Goal: Task Accomplishment & Management: Manage account settings

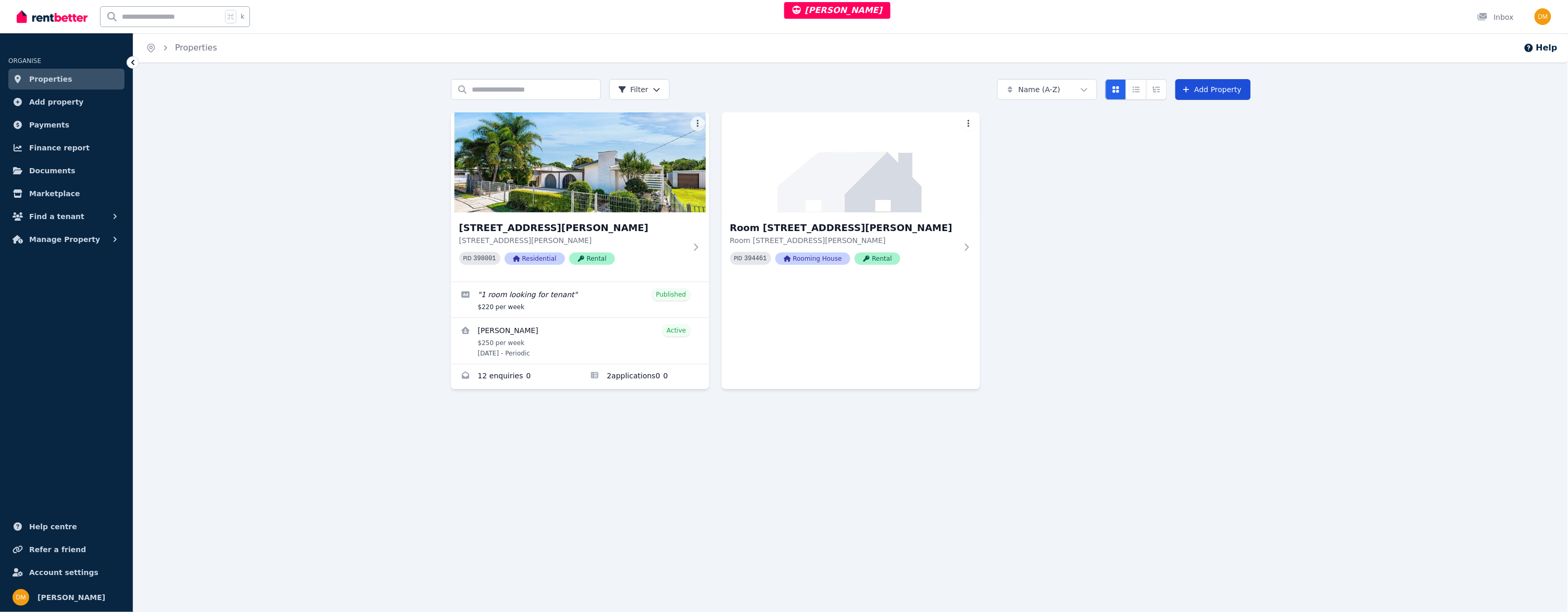
click at [1221, 96] on link "Add Property" at bounding box center [1213, 89] width 76 height 20
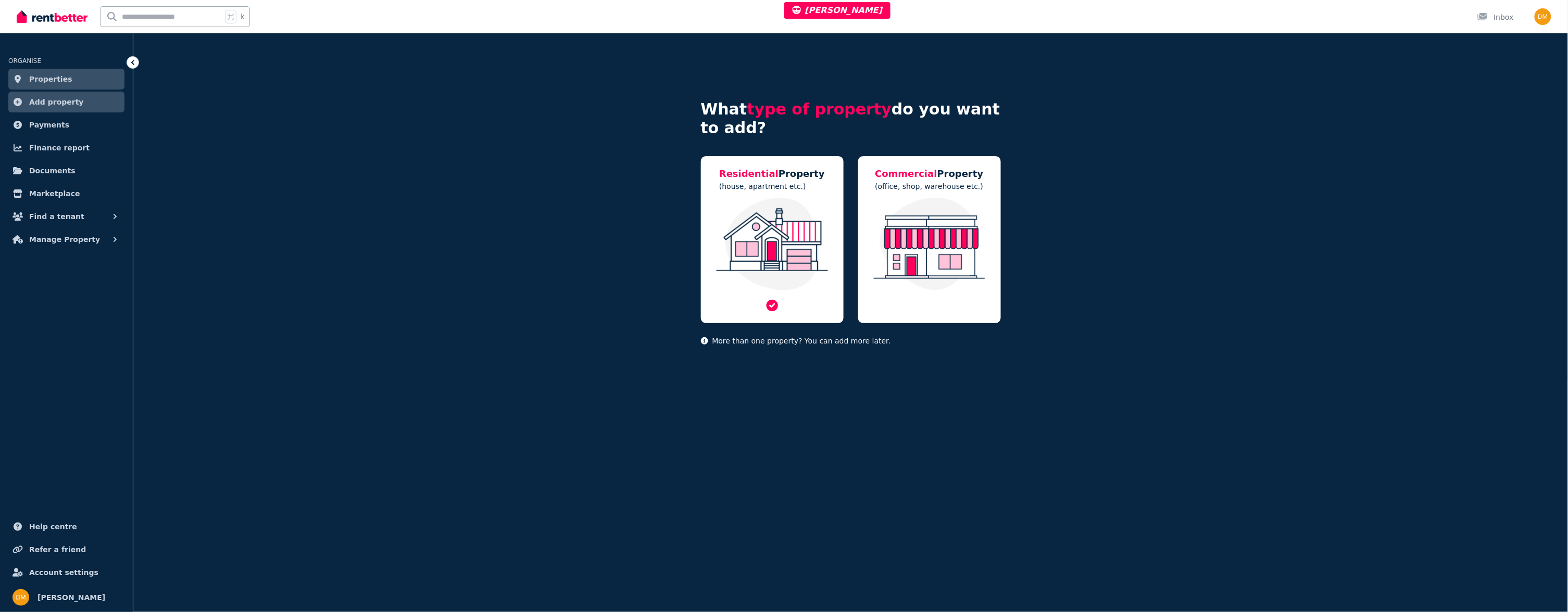
click at [735, 280] on img at bounding box center [772, 244] width 122 height 93
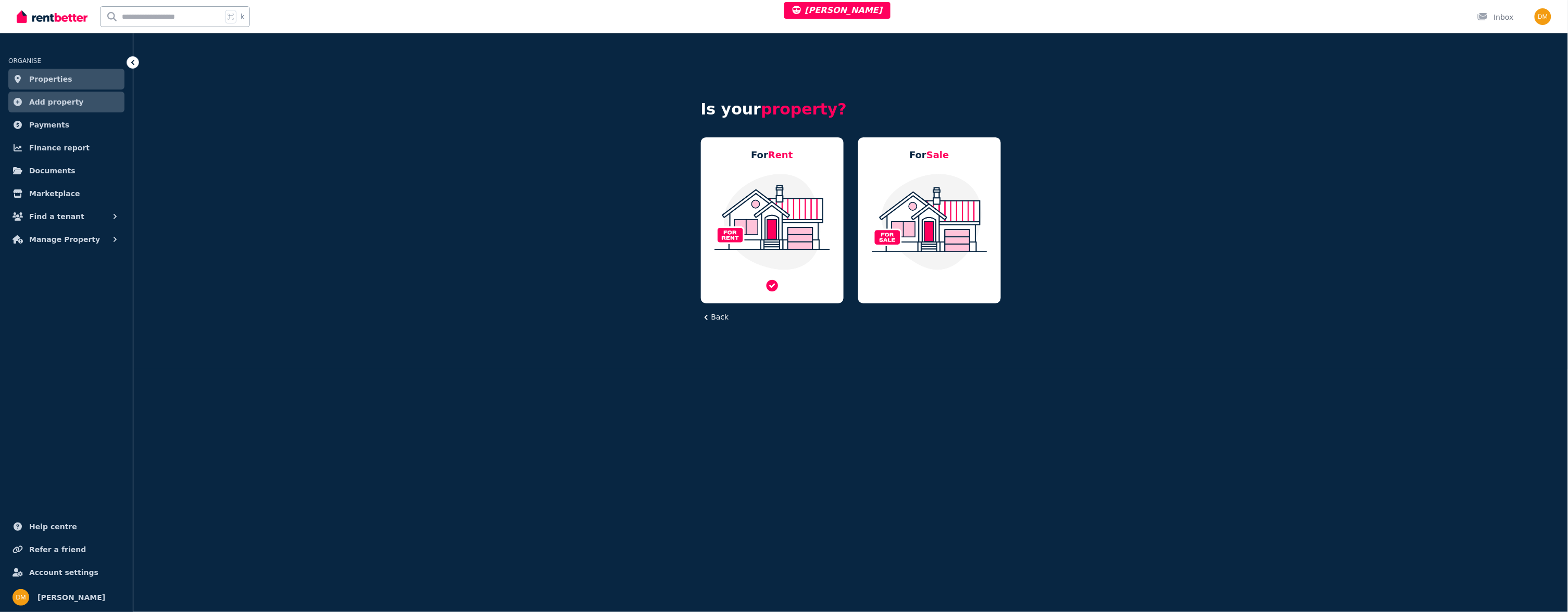
click at [786, 231] on img at bounding box center [772, 222] width 122 height 98
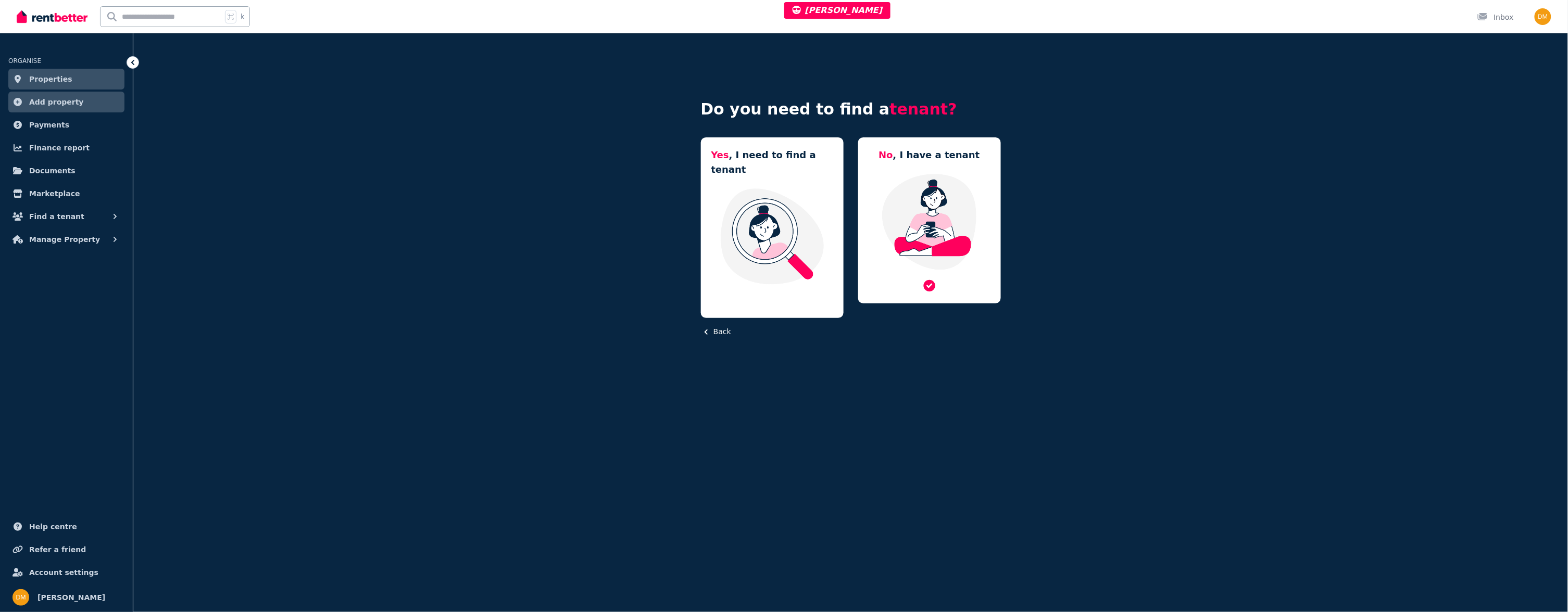
click at [901, 209] on img at bounding box center [930, 222] width 122 height 98
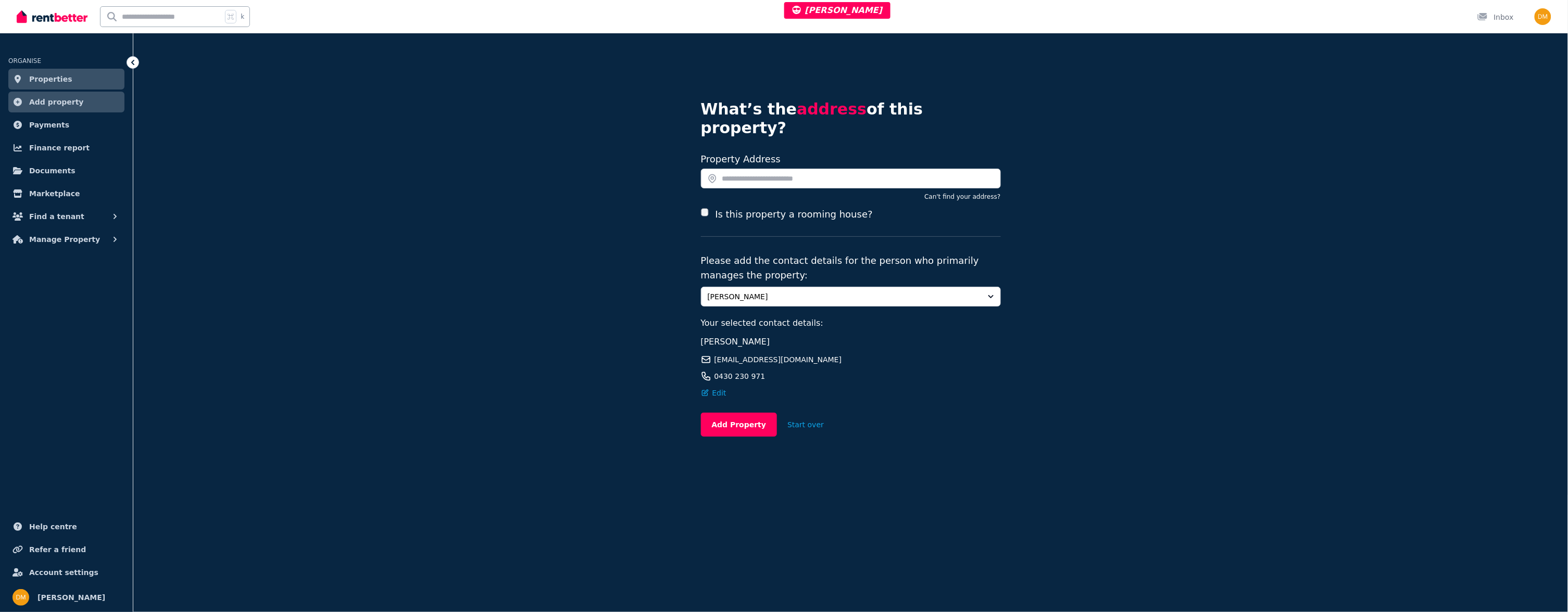
click at [771, 208] on label "Is this property a rooming house?" at bounding box center [793, 215] width 157 height 14
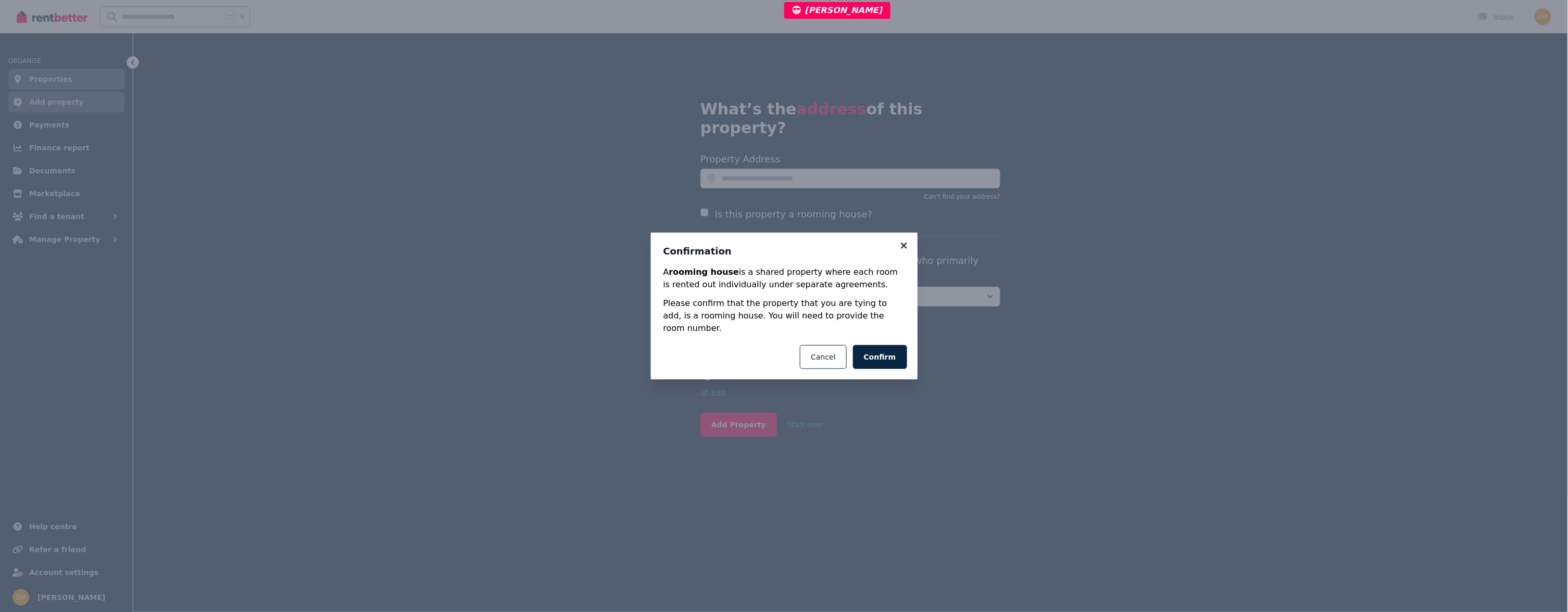
click at [906, 249] on icon at bounding box center [904, 245] width 5 height 5
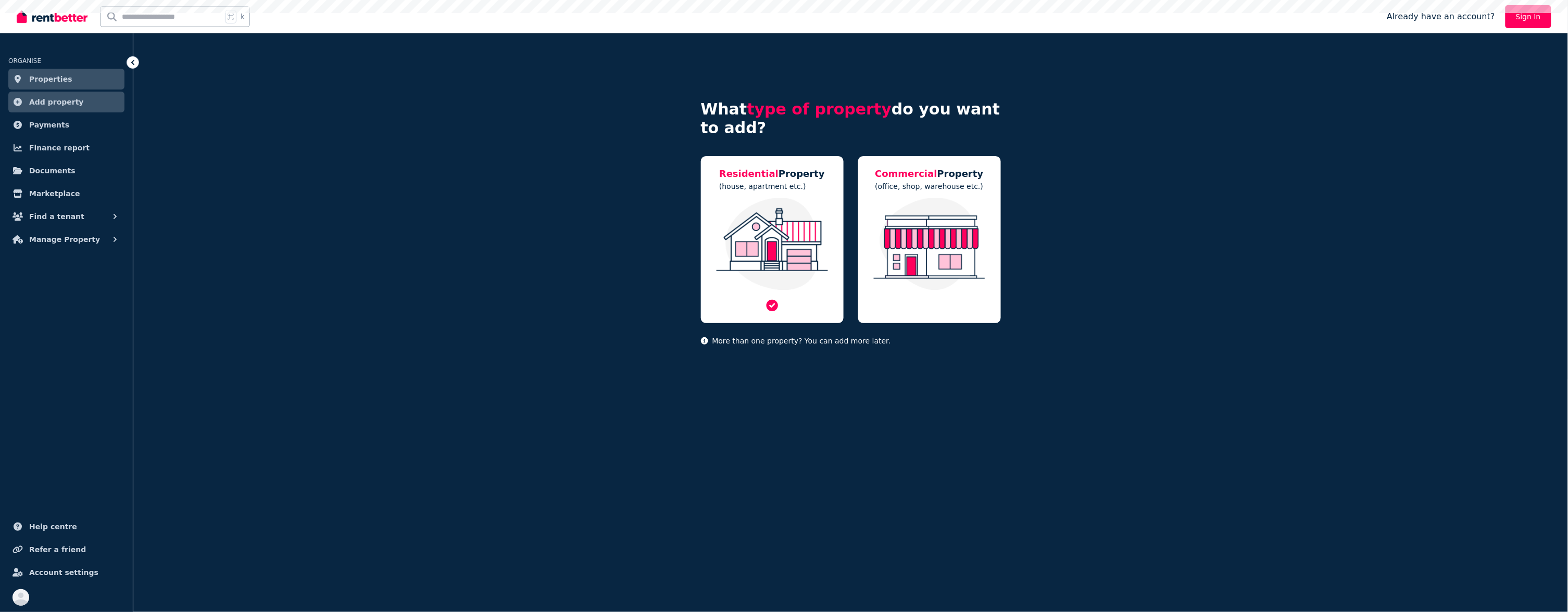
click at [790, 195] on div "Residential Property (house, apartment etc.)" at bounding box center [773, 240] width 143 height 167
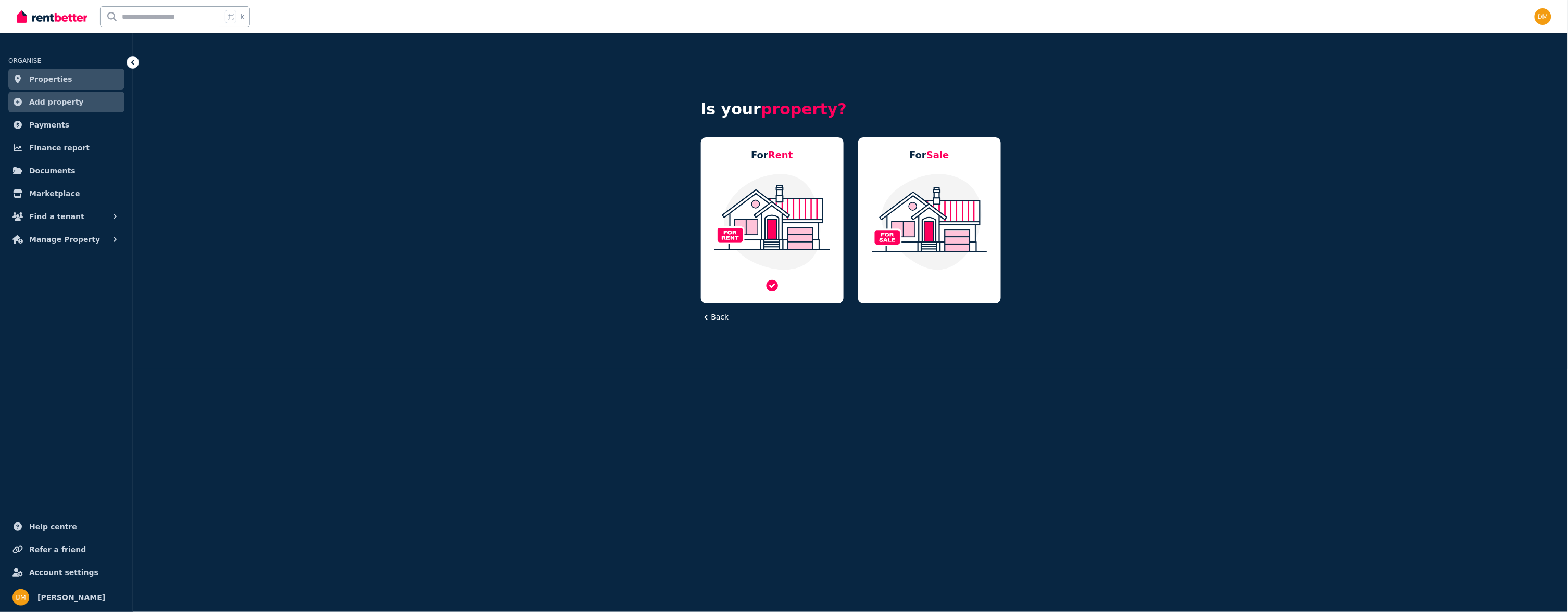
click at [764, 200] on img at bounding box center [772, 222] width 122 height 98
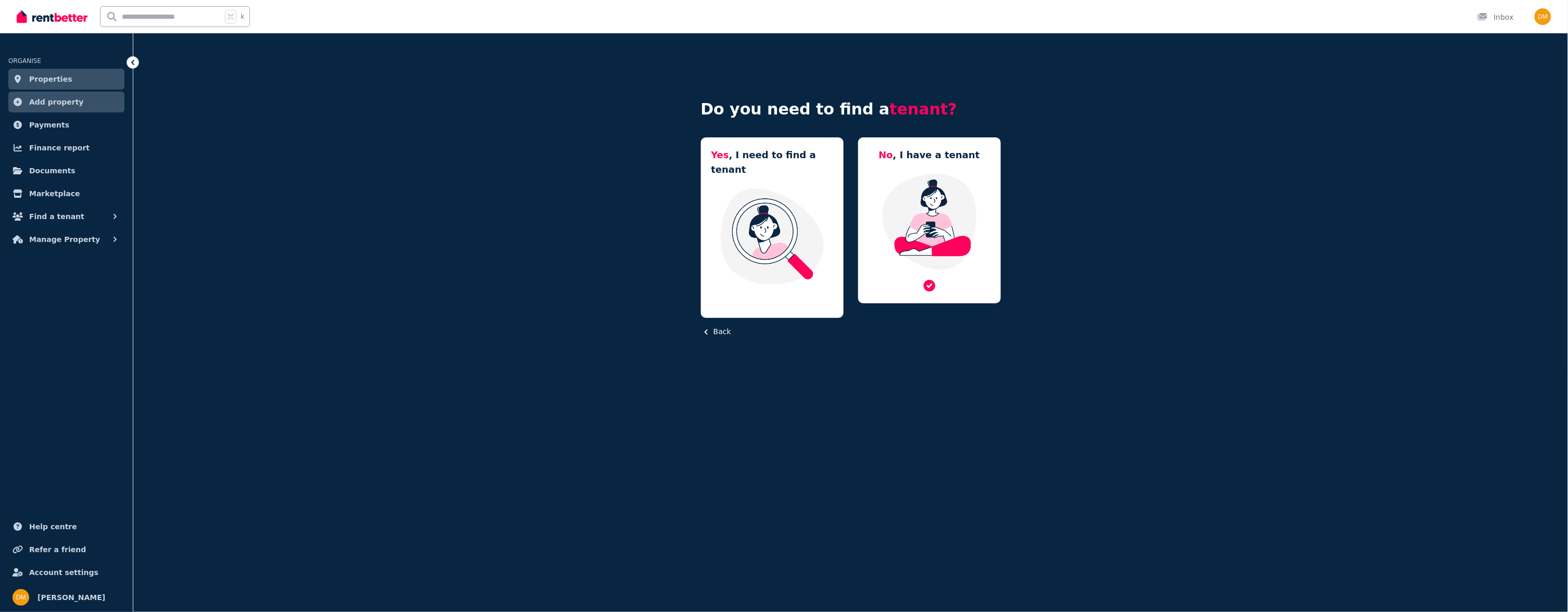
click at [944, 237] on img at bounding box center [930, 222] width 122 height 98
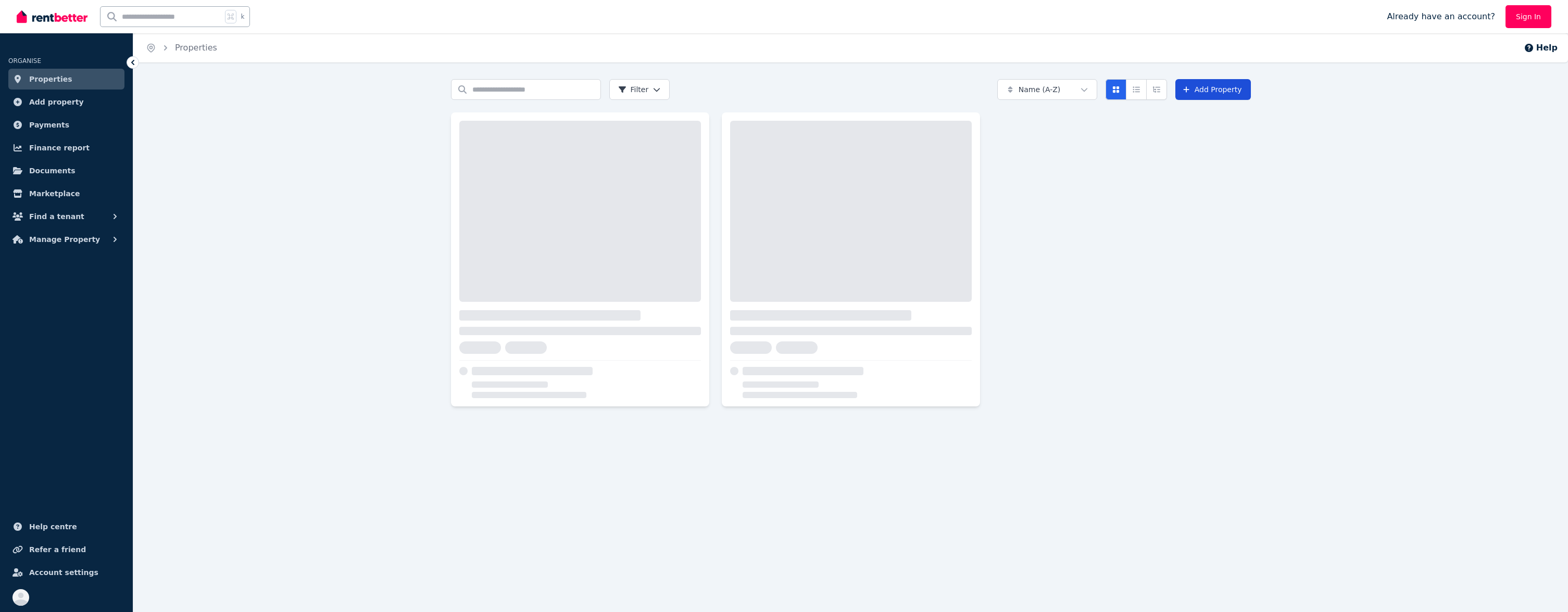
click at [1235, 87] on link "Add Property" at bounding box center [1213, 89] width 76 height 20
click at [1233, 87] on link "Add Property" at bounding box center [1213, 89] width 76 height 20
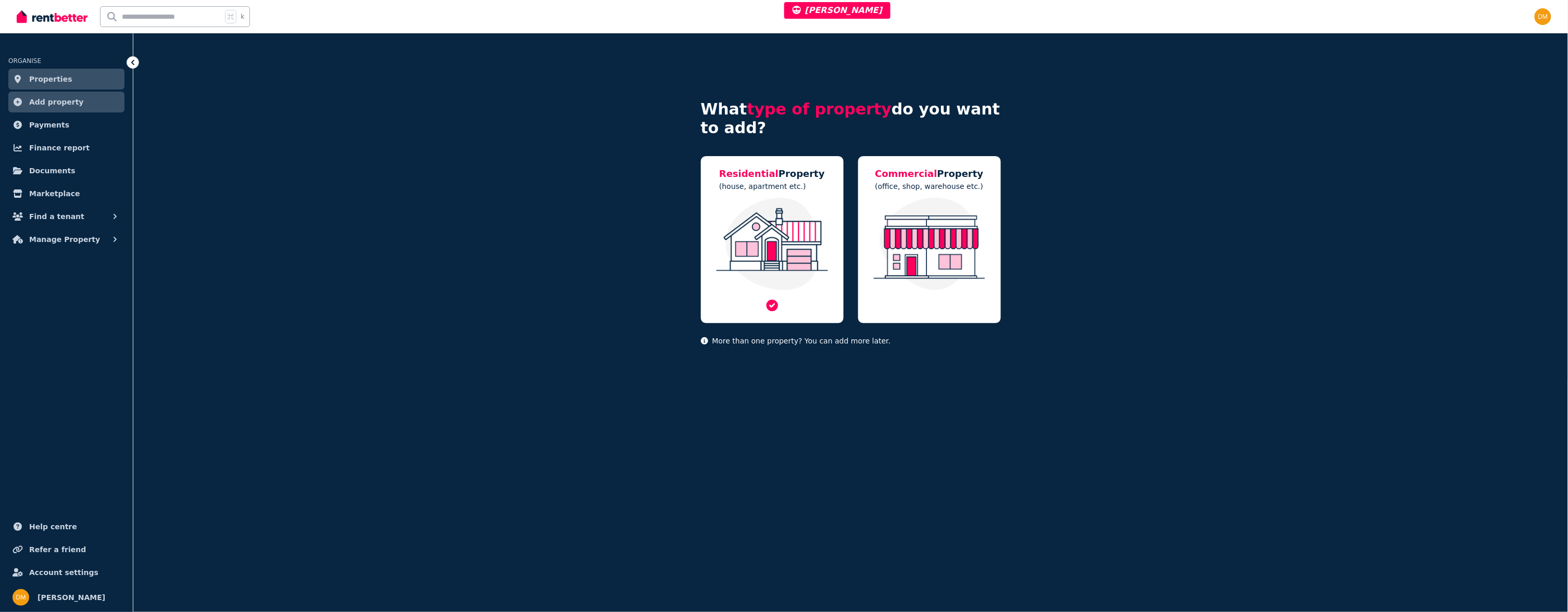
click at [807, 221] on img at bounding box center [772, 244] width 122 height 93
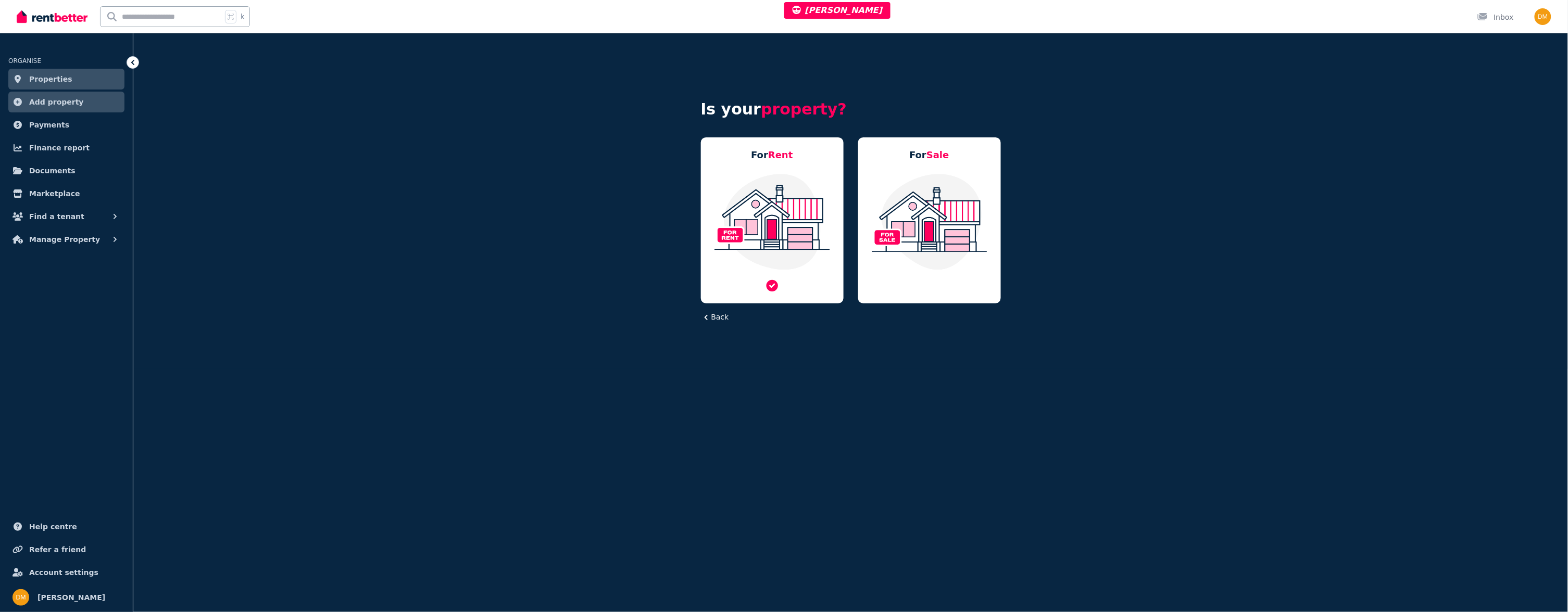
click at [786, 195] on img at bounding box center [772, 222] width 122 height 98
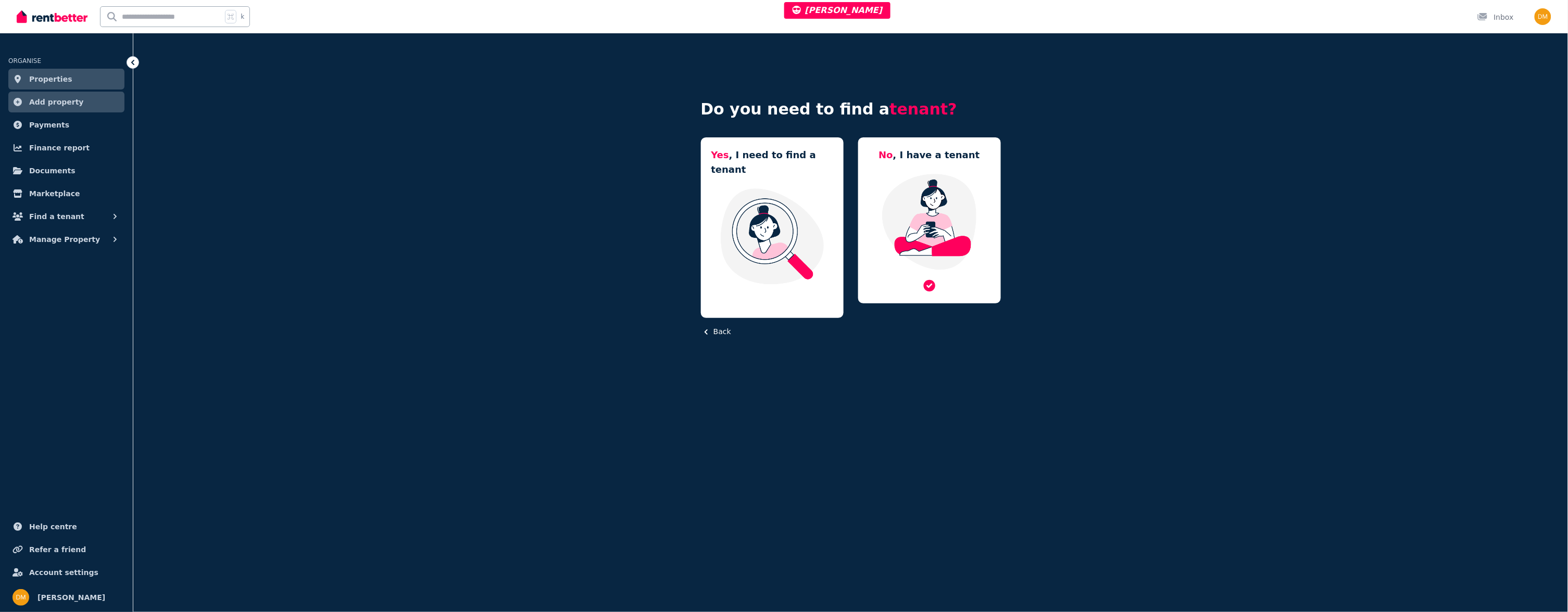
click at [912, 199] on img at bounding box center [930, 222] width 122 height 98
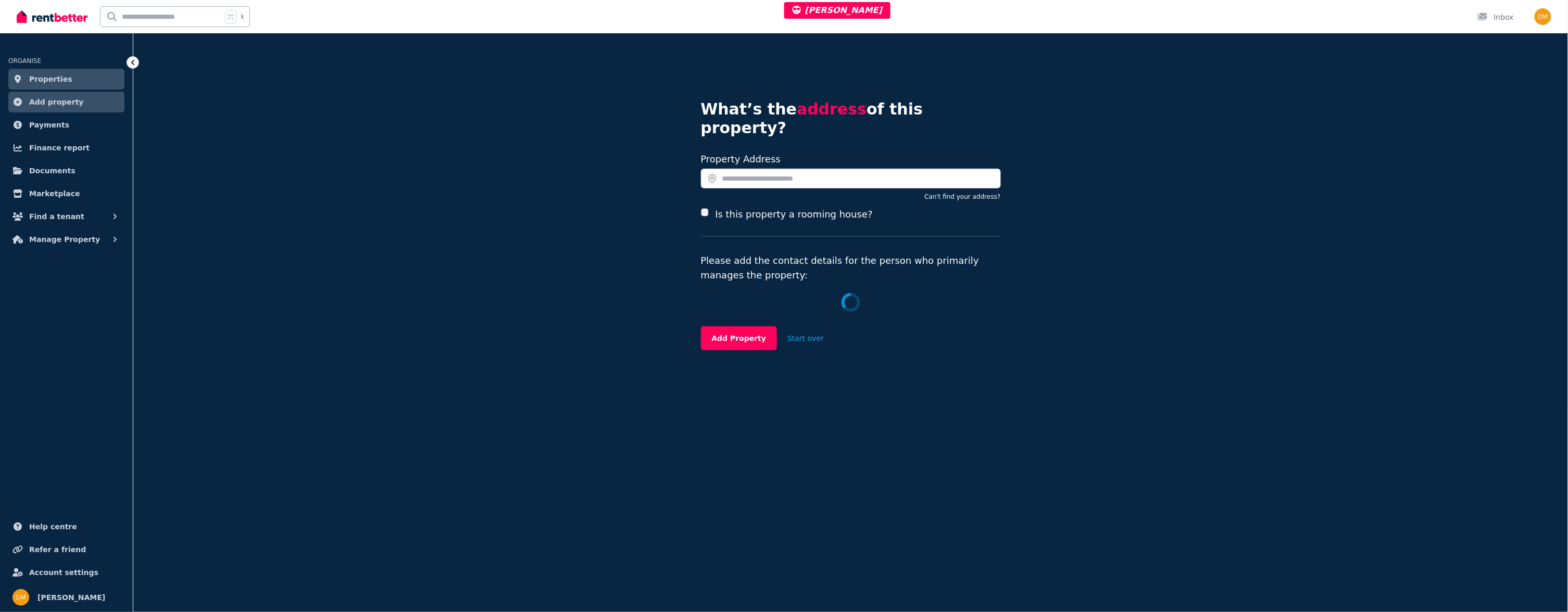
click at [796, 208] on label "Is this property a rooming house?" at bounding box center [793, 215] width 157 height 14
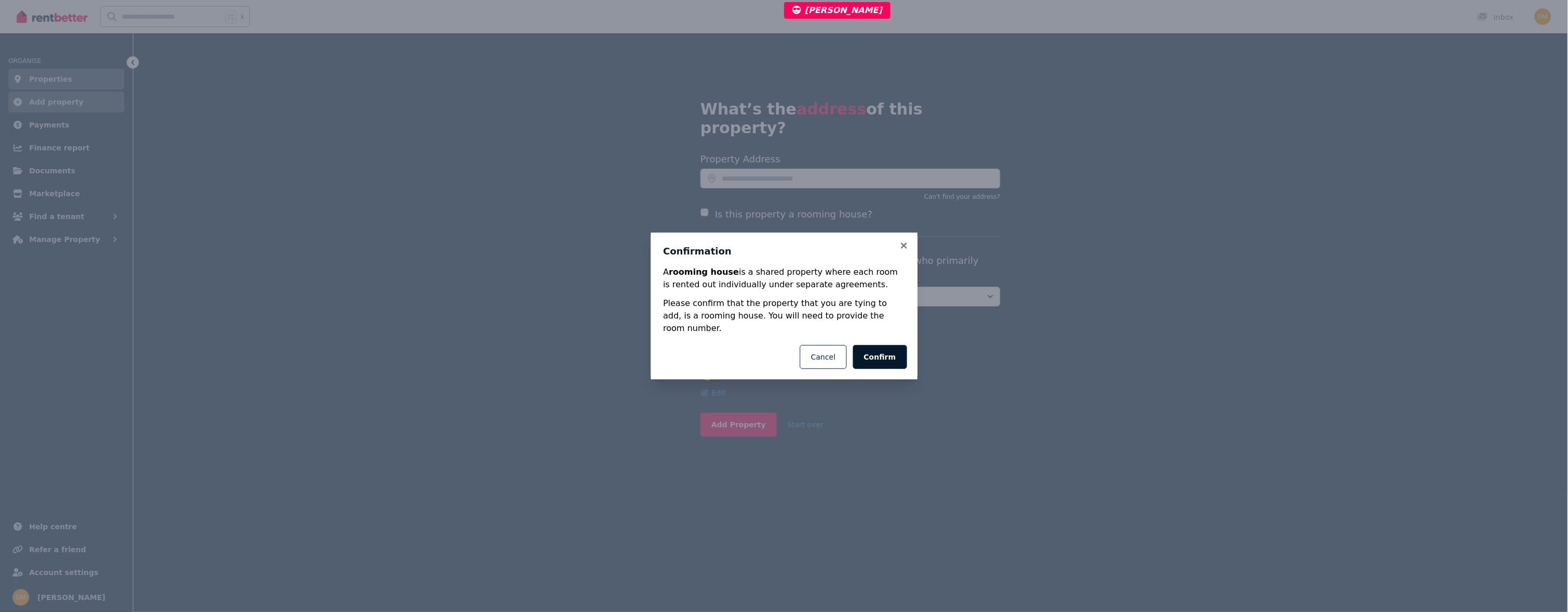
click at [881, 345] on button "Confirm" at bounding box center [880, 356] width 54 height 24
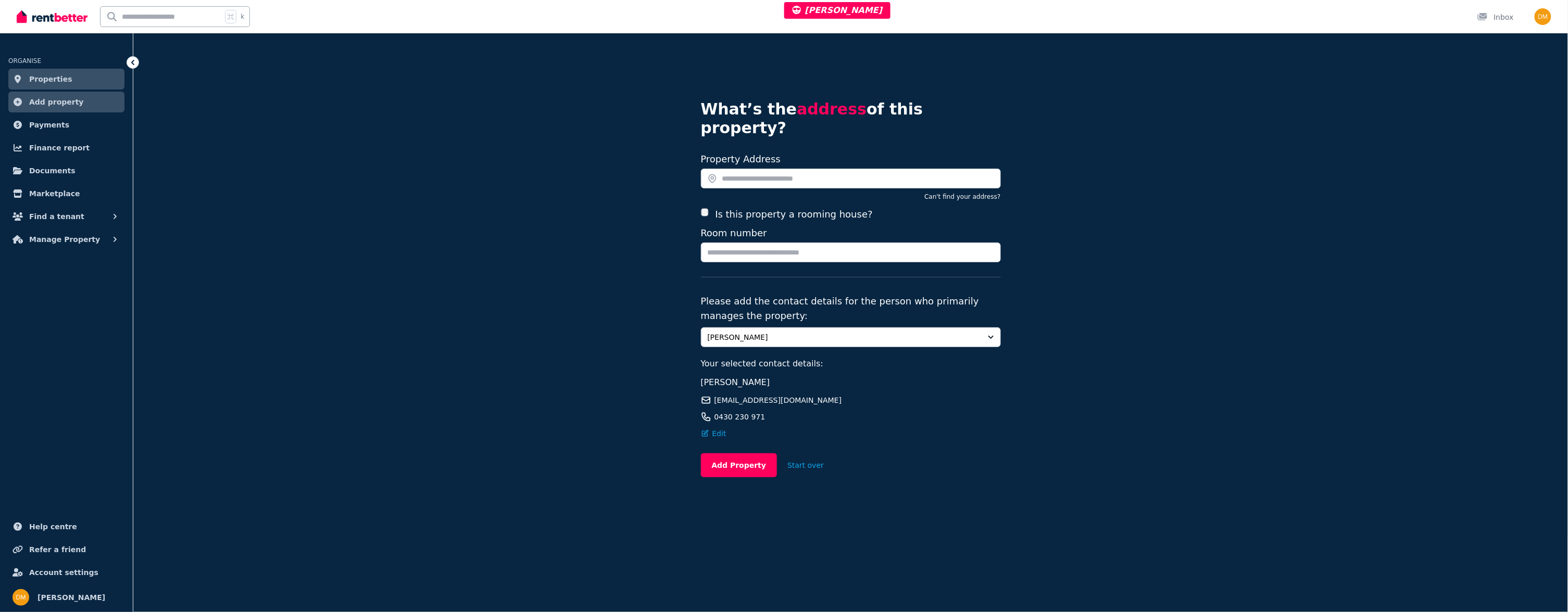
click at [61, 77] on span "Properties" at bounding box center [51, 79] width 43 height 12
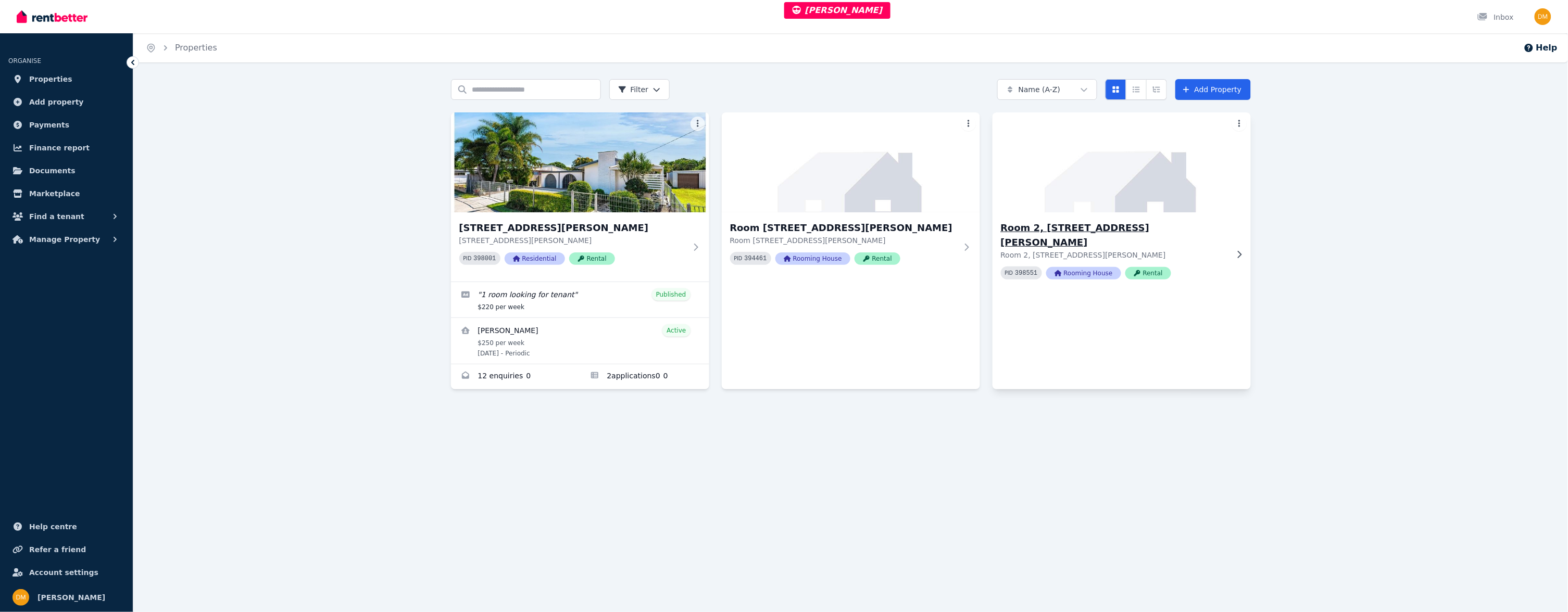
click at [1150, 190] on img at bounding box center [1121, 162] width 271 height 105
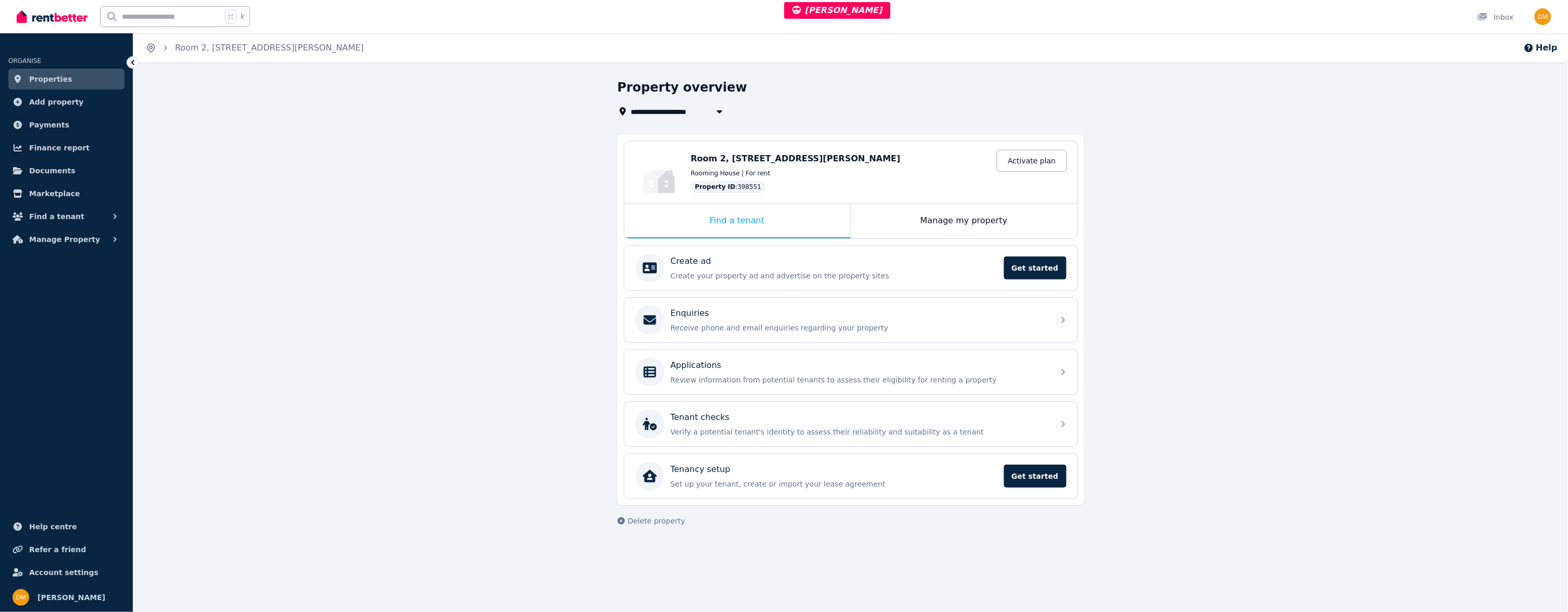
click at [153, 43] on icon "Breadcrumb" at bounding box center [152, 48] width 11 height 11
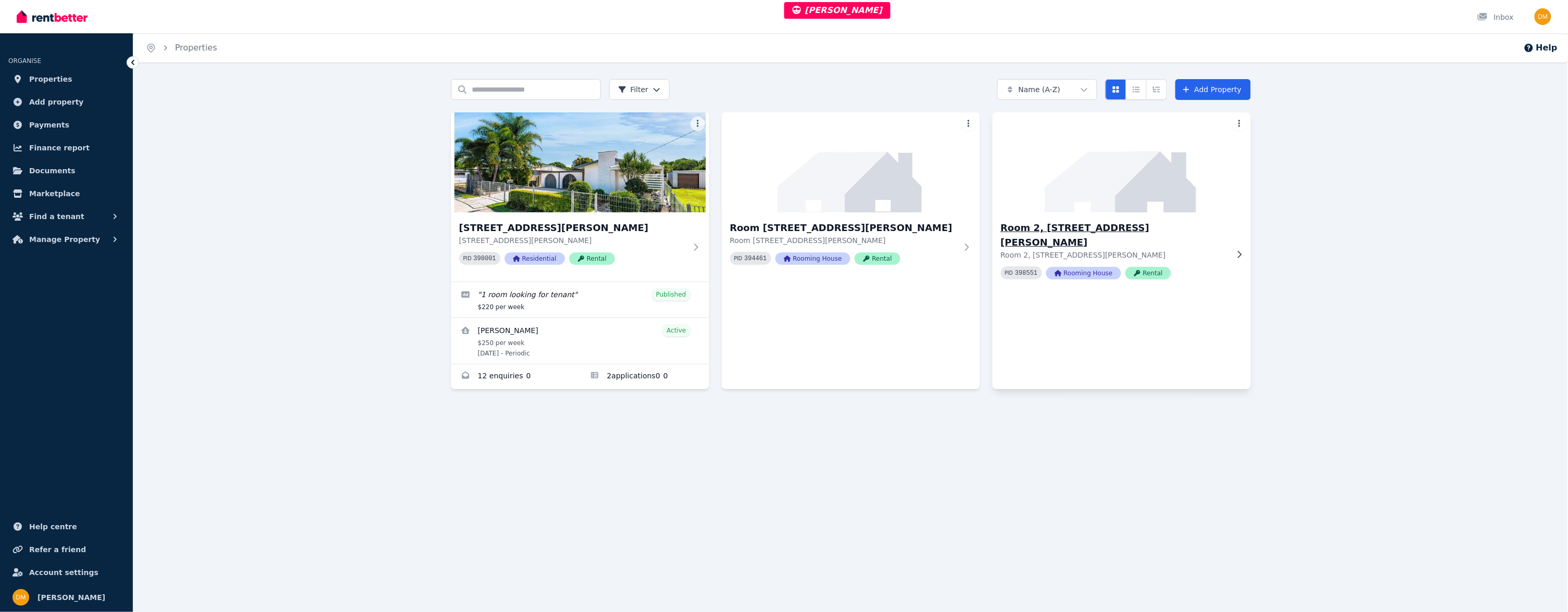
click at [1102, 233] on h3 "Room 2, 91 Simpson St" at bounding box center [1114, 235] width 227 height 29
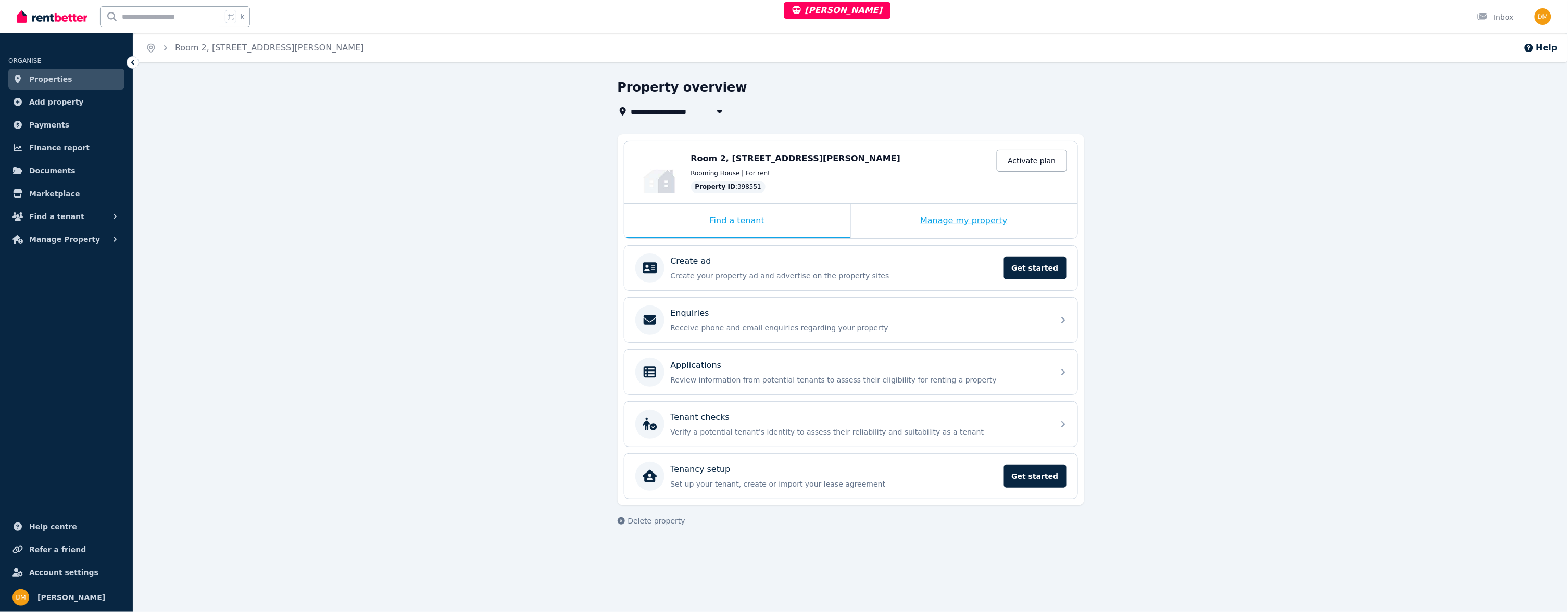
click at [943, 216] on div "Manage my property" at bounding box center [965, 221] width 226 height 35
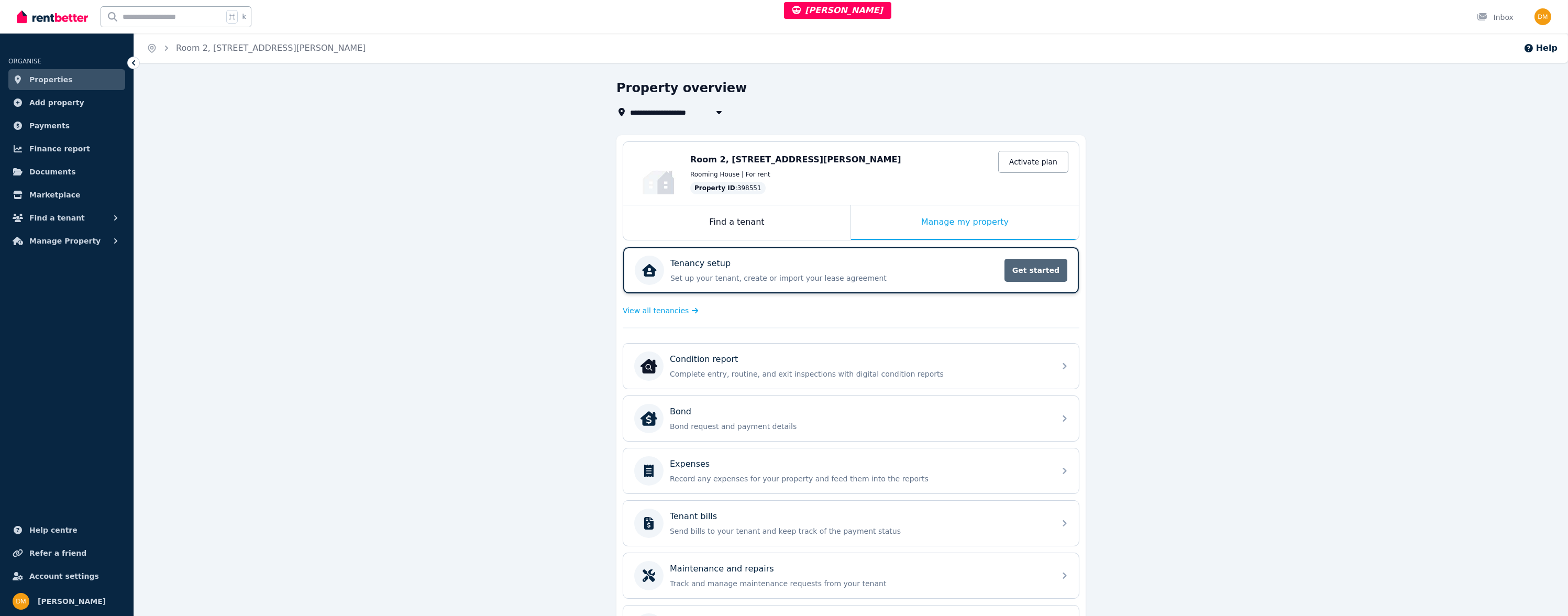
click at [1022, 265] on span "Get started" at bounding box center [1036, 271] width 63 height 23
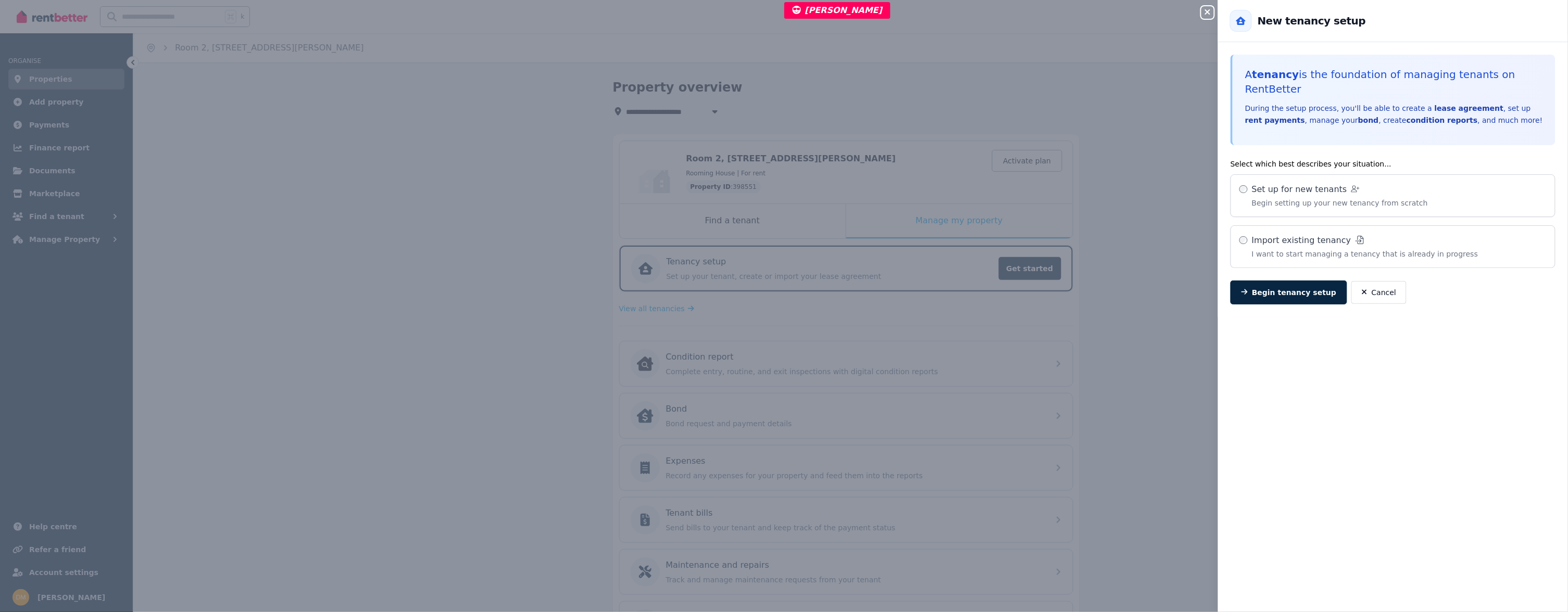
click at [1208, 12] on icon "button" at bounding box center [1208, 12] width 5 height 5
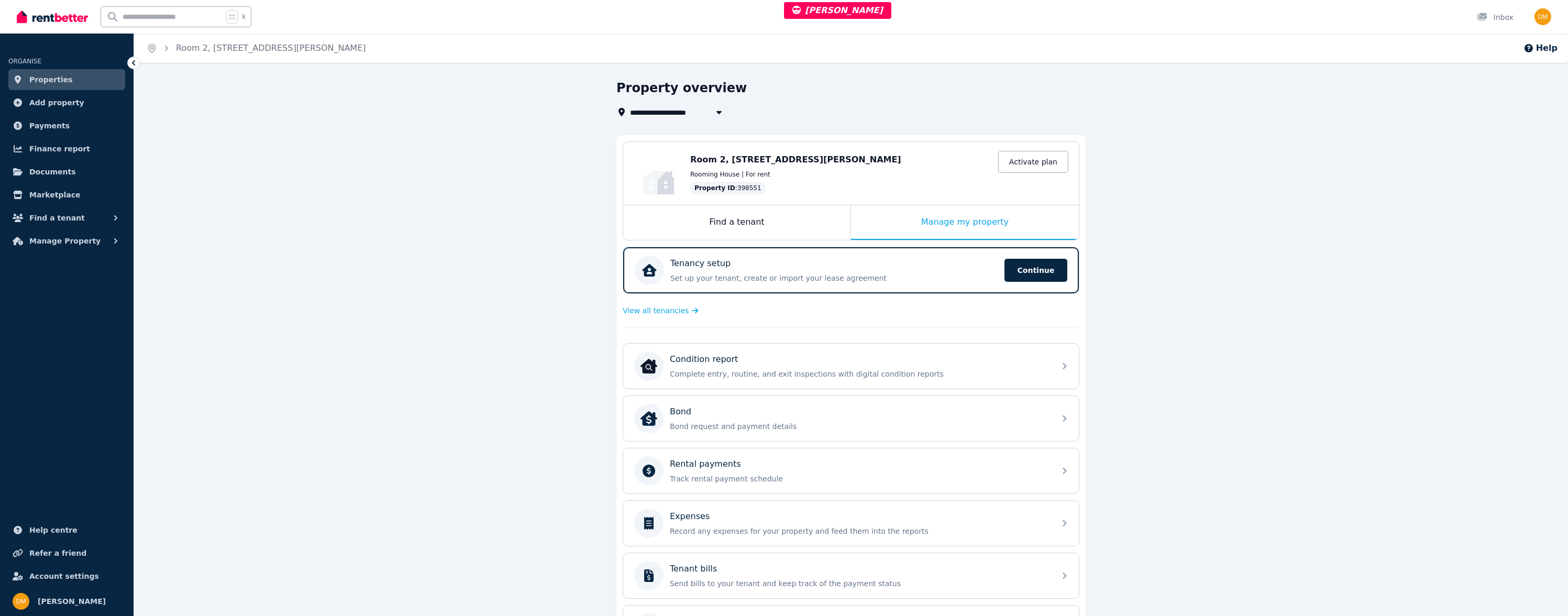
click at [61, 72] on link "Properties" at bounding box center [66, 79] width 117 height 21
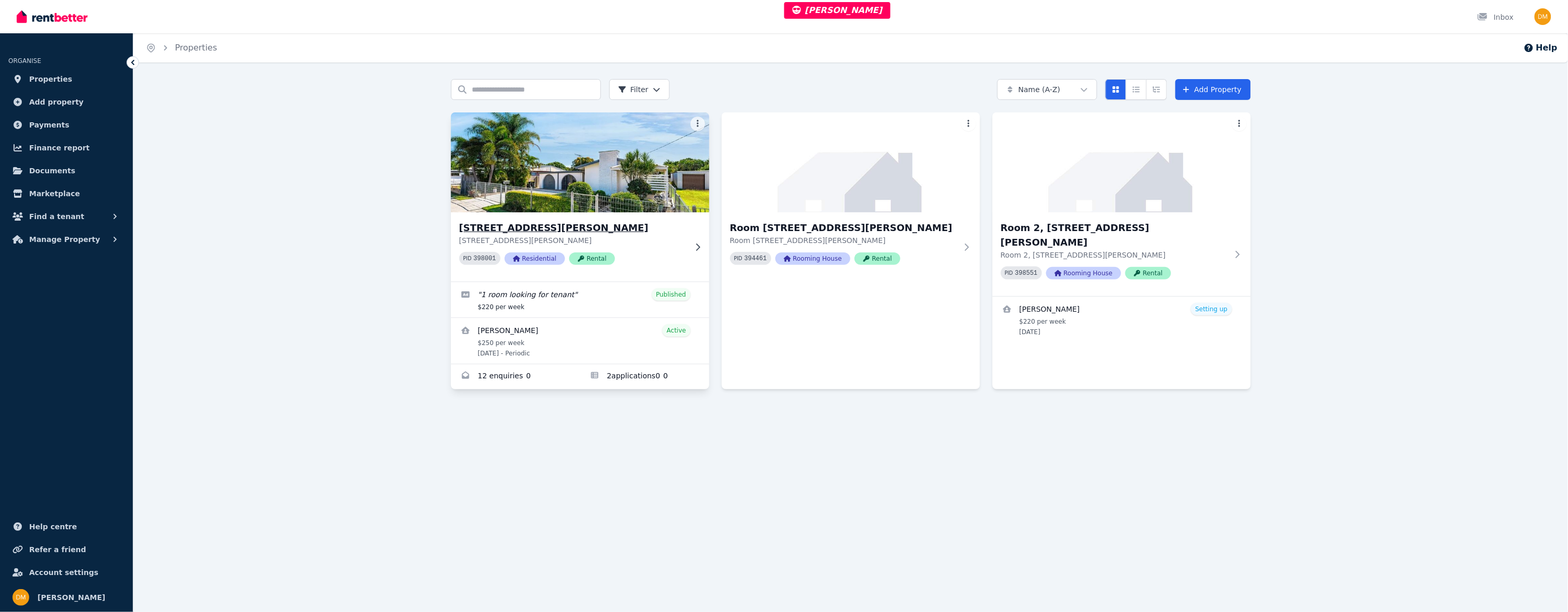
click at [496, 228] on h3 "91 Simpson St, Frenchville" at bounding box center [572, 228] width 227 height 14
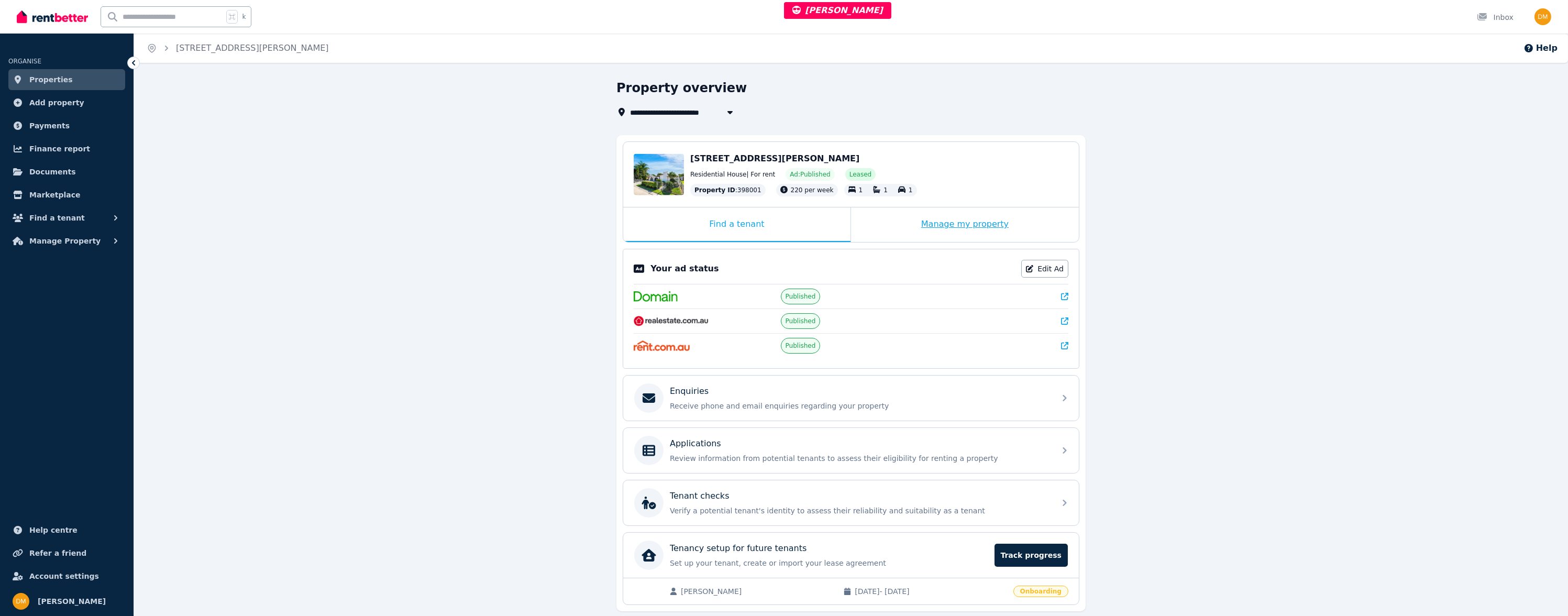
click at [951, 228] on div "Manage my property" at bounding box center [966, 224] width 228 height 35
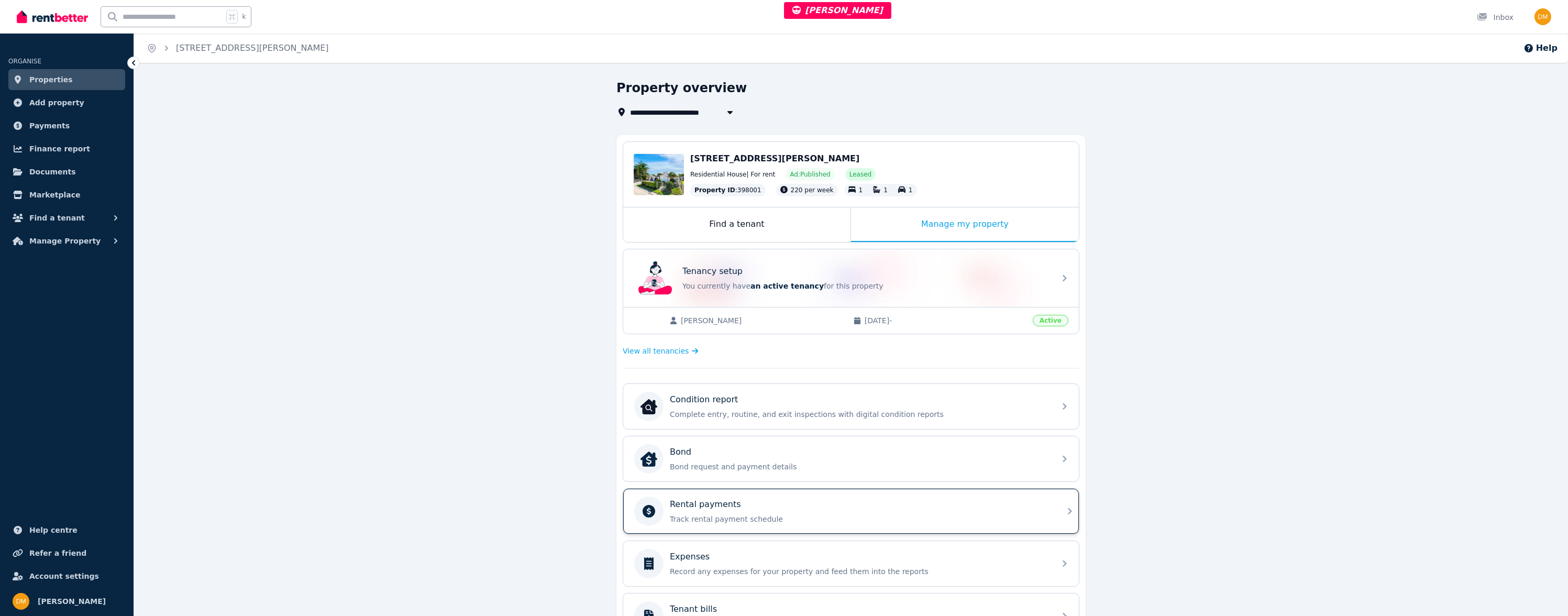
click at [734, 514] on p "Track rental payment schedule" at bounding box center [859, 519] width 379 height 11
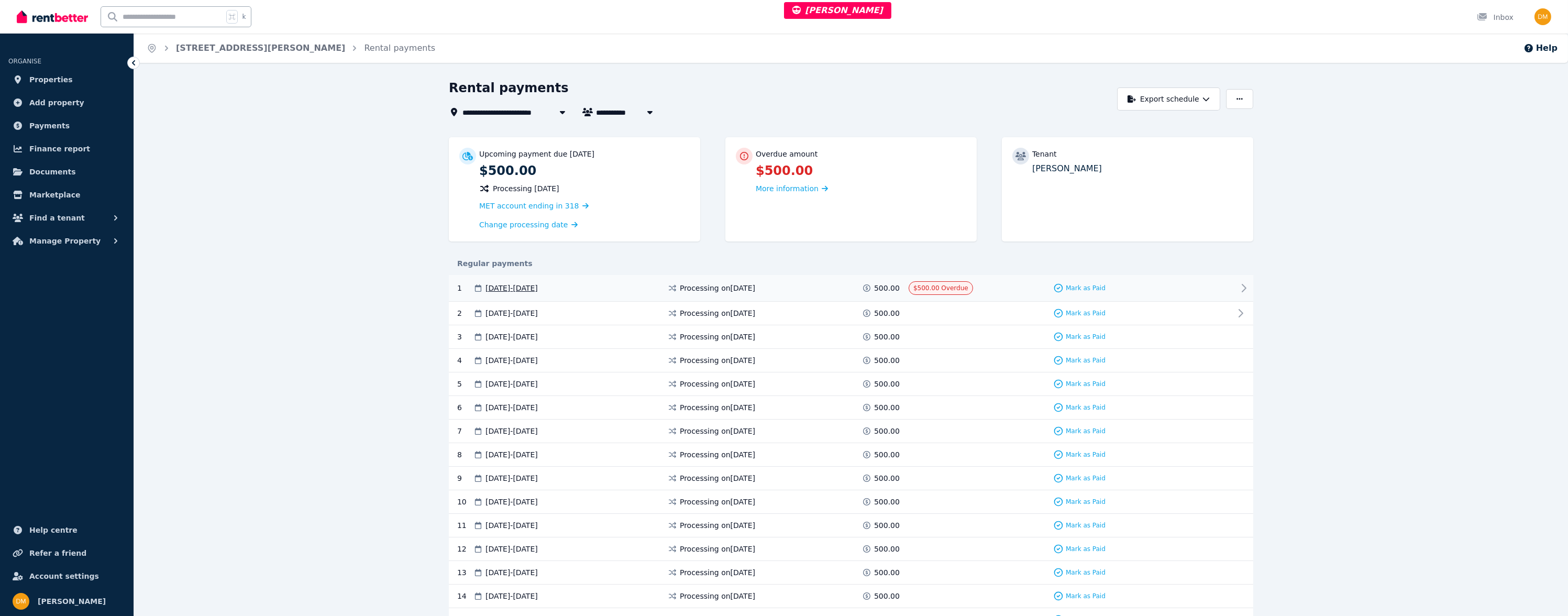
click at [865, 288] on icon at bounding box center [867, 288] width 11 height 7
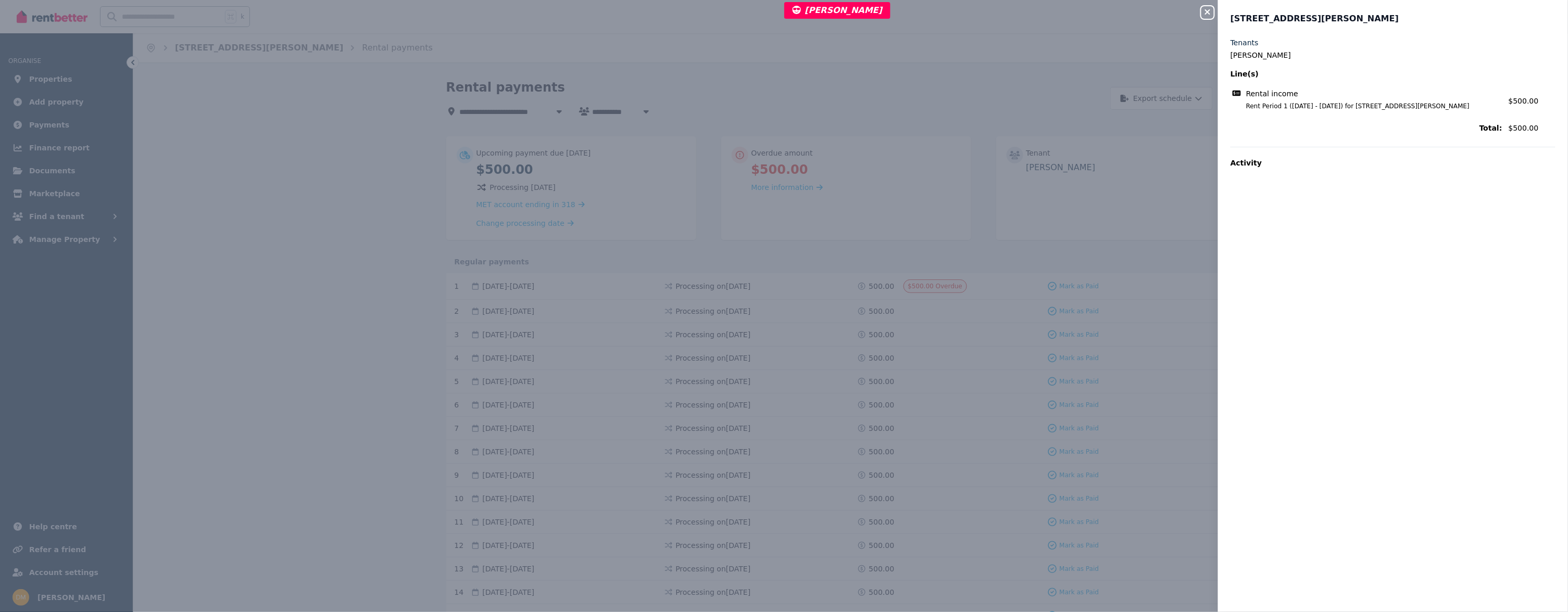
click at [848, 255] on div "Close panel 91 Simpson St, Frenchville Tenants Deqin Huang Line(s) Rental incom…" at bounding box center [784, 306] width 1568 height 612
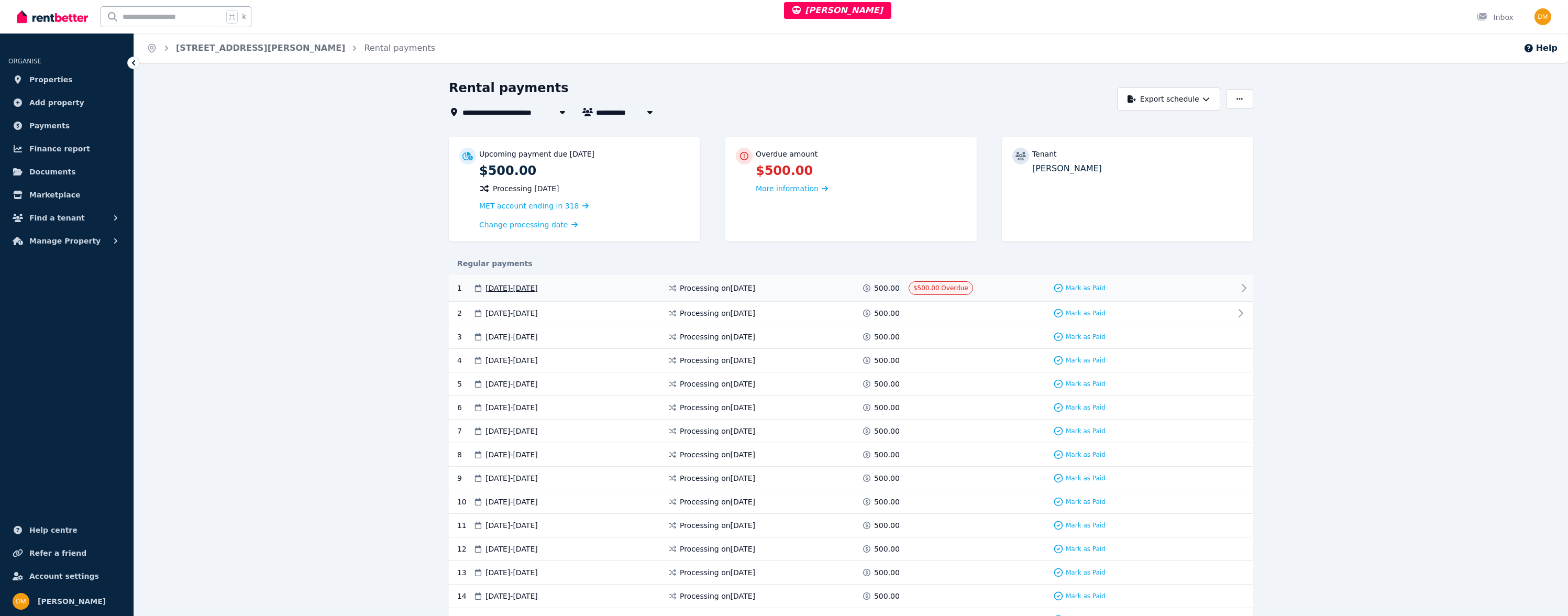
click at [766, 293] on div "1 12 Aug 2025 - 25 Aug 2025 Processing on 11 Aug 2025 500.00 $500.00 Overdue Ma…" at bounding box center [852, 289] width 805 height 27
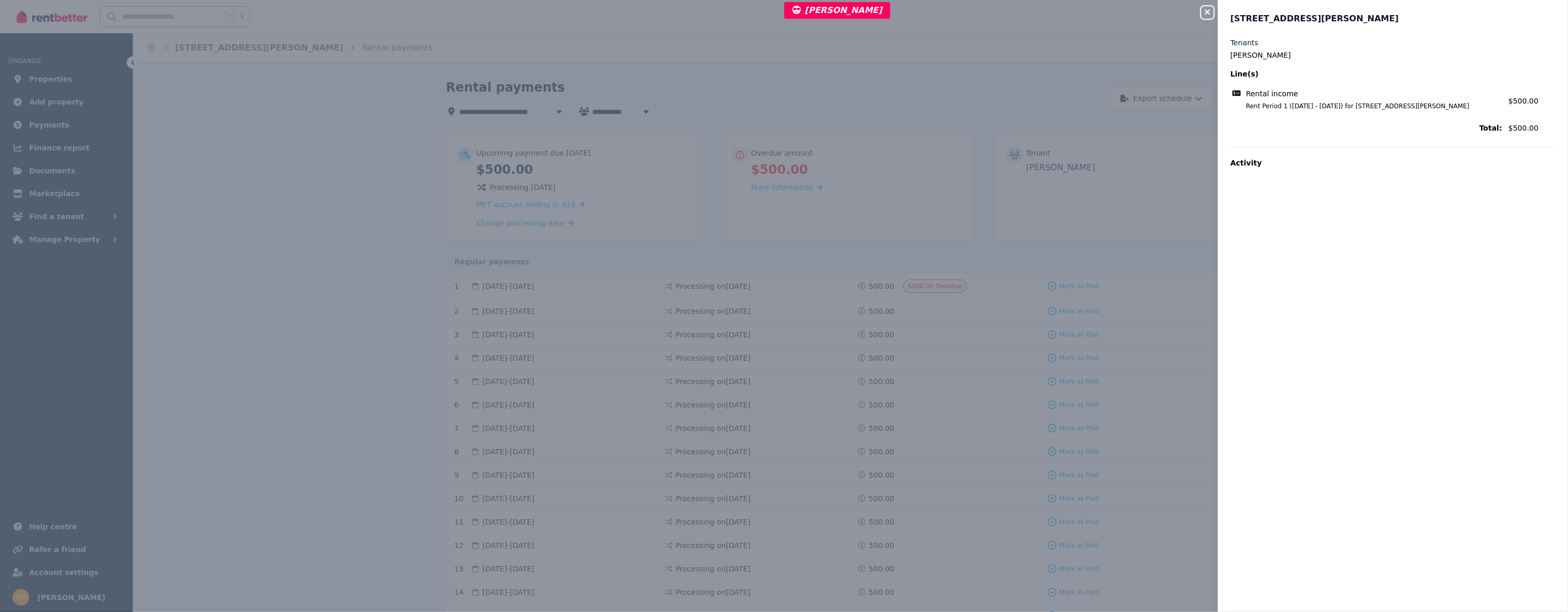
drag, startPoint x: 1277, startPoint y: 171, endPoint x: 1264, endPoint y: 162, distance: 15.8
click at [1277, 170] on div "Activity" at bounding box center [1393, 166] width 325 height 38
click at [1235, 153] on div "Activity" at bounding box center [1393, 166] width 325 height 38
click at [1135, 230] on div "Close panel 91 Simpson St, Frenchville Tenants Deqin Huang Line(s) Rental incom…" at bounding box center [784, 306] width 1568 height 612
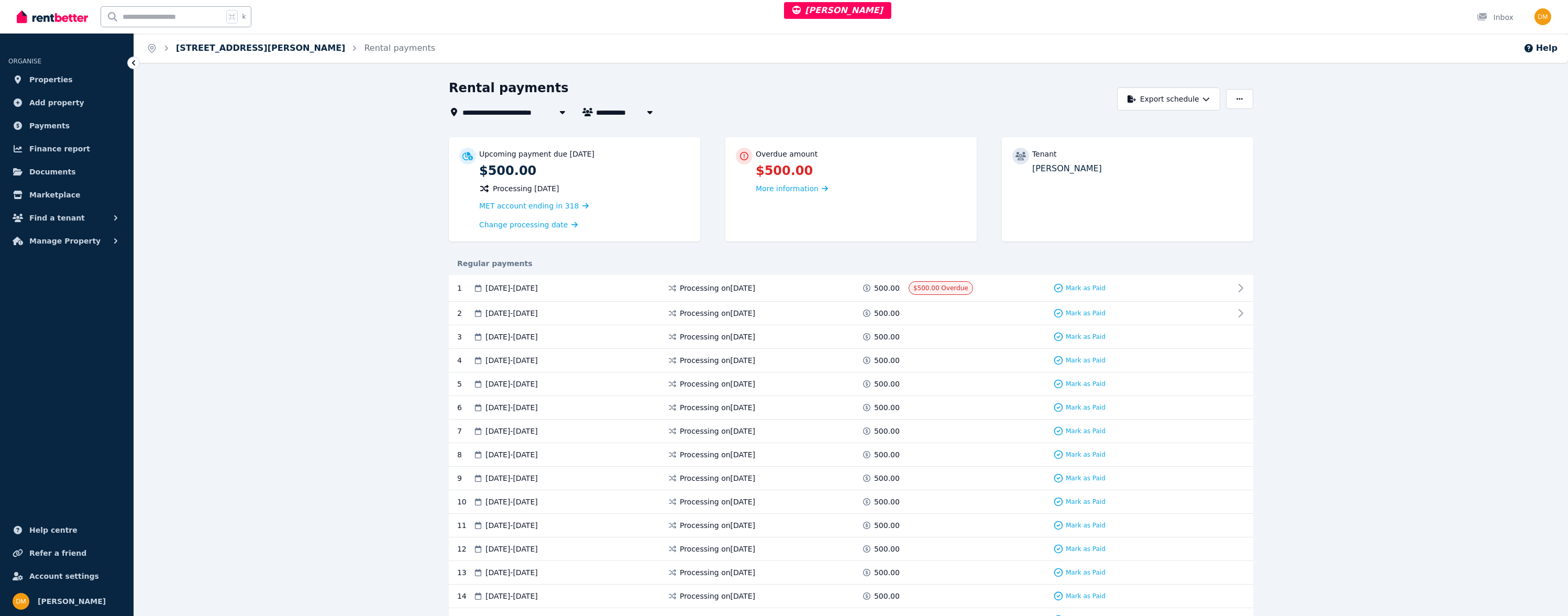
click at [257, 51] on link "91 Simpson St, Frenchville" at bounding box center [260, 48] width 169 height 10
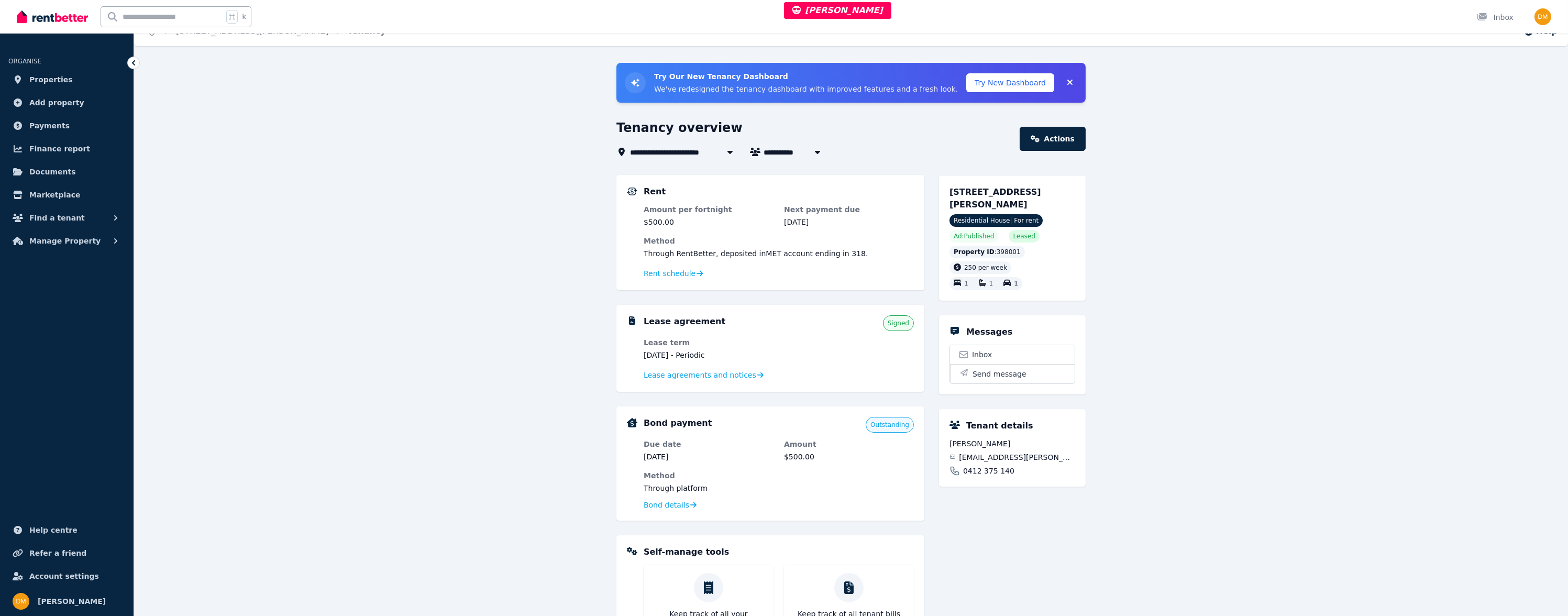
scroll to position [20, 0]
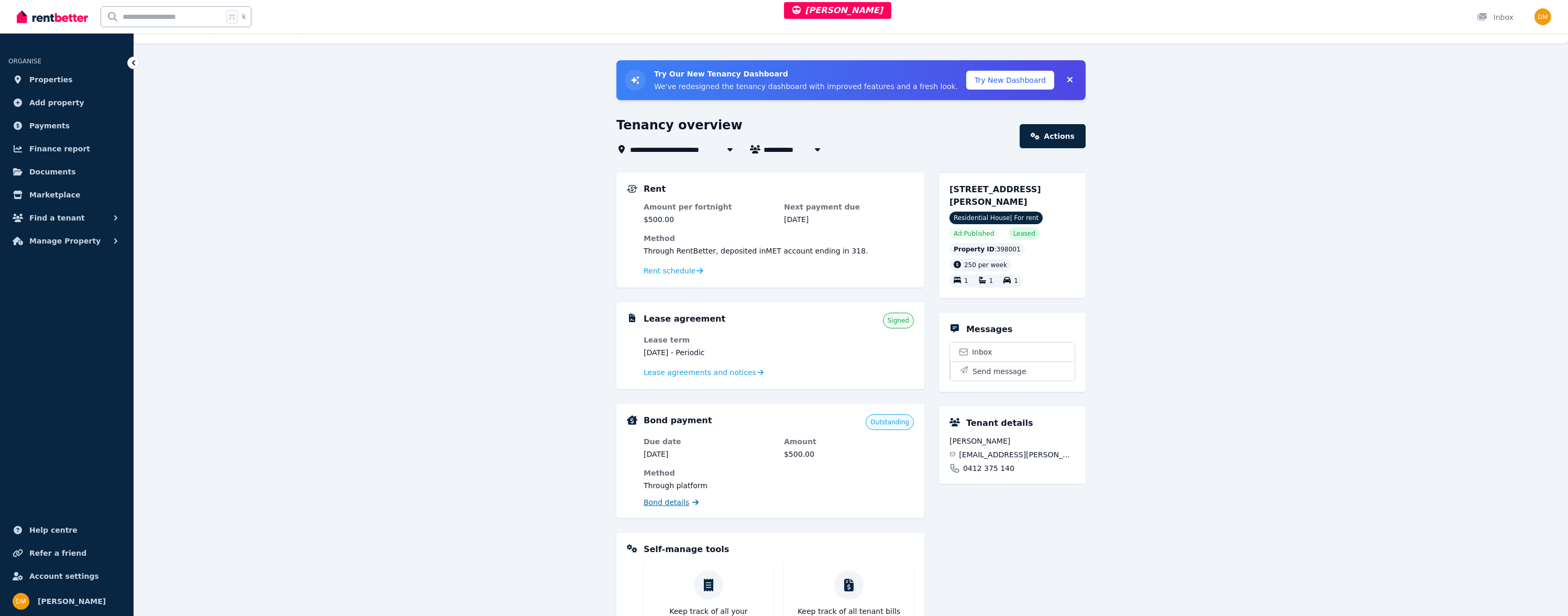
click at [665, 502] on span "Bond details" at bounding box center [666, 503] width 46 height 11
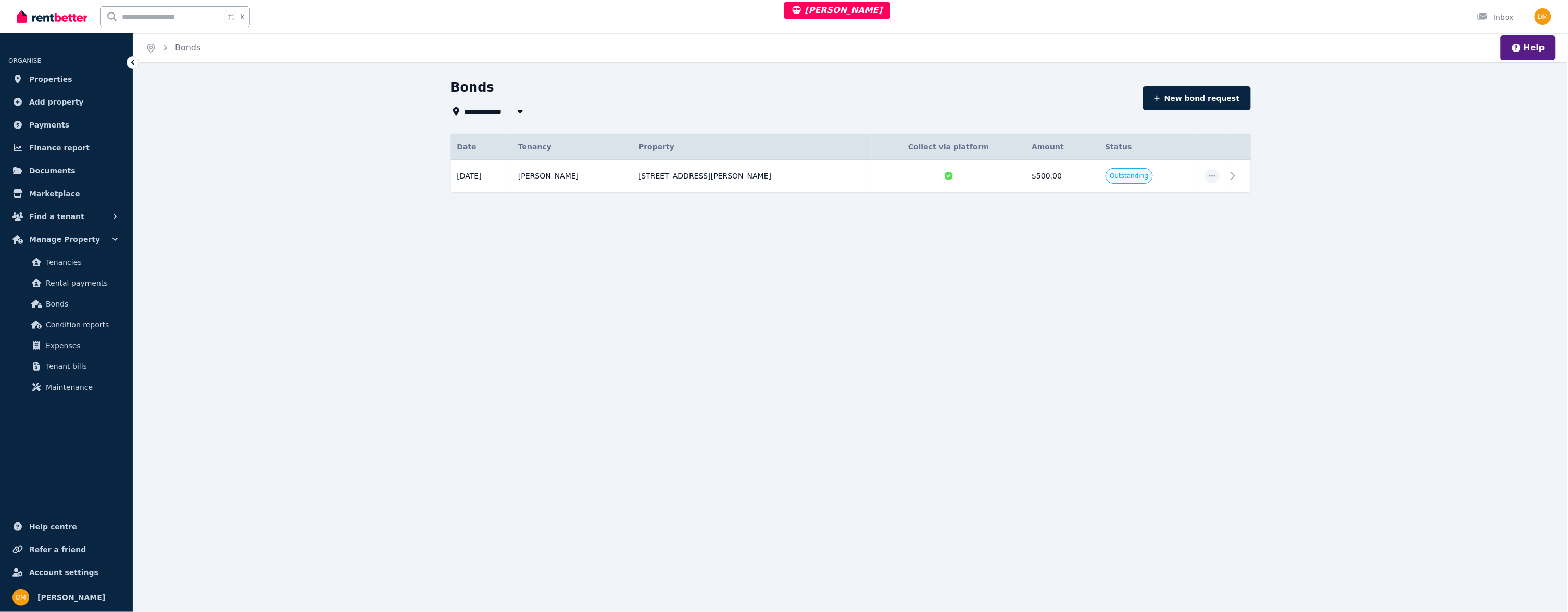
type input "**********"
click at [612, 170] on td "Deqin Huang" at bounding box center [571, 175] width 120 height 33
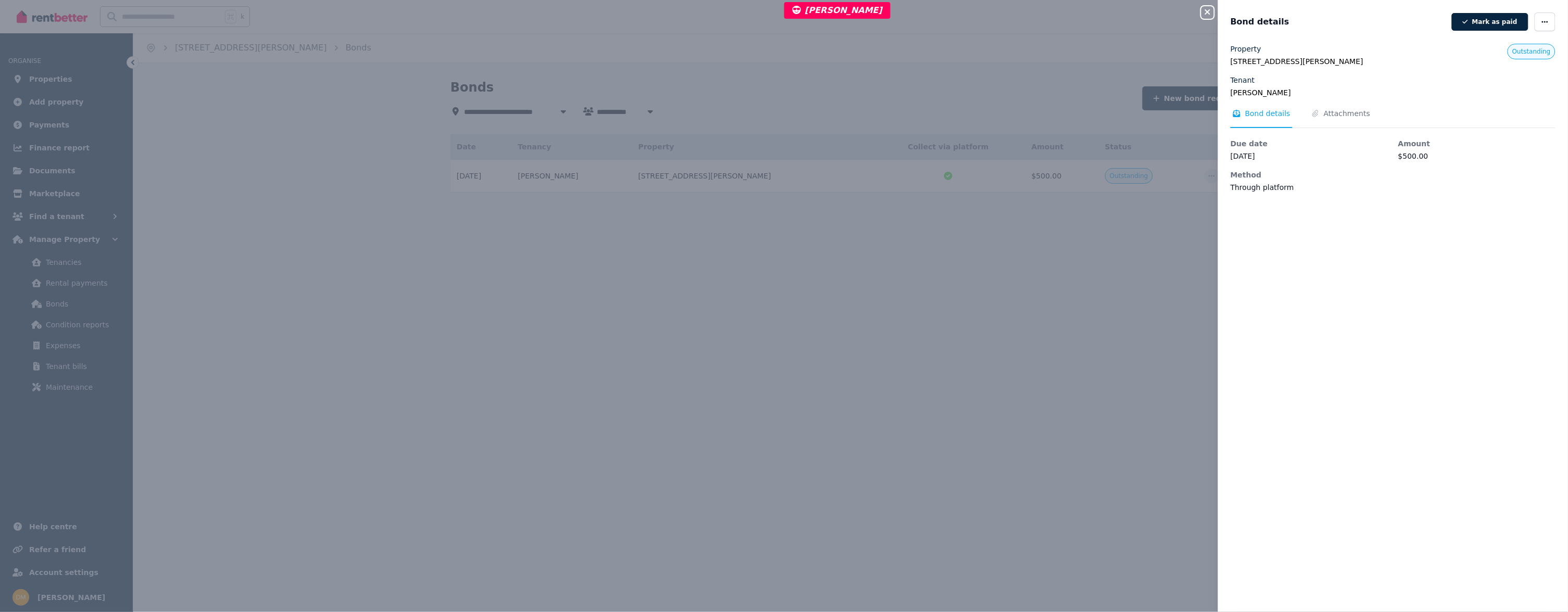
click at [800, 264] on div "Close panel Bond details Mark as paid Property 91 Simpson St, Frenchville QLD 4…" at bounding box center [784, 306] width 1568 height 612
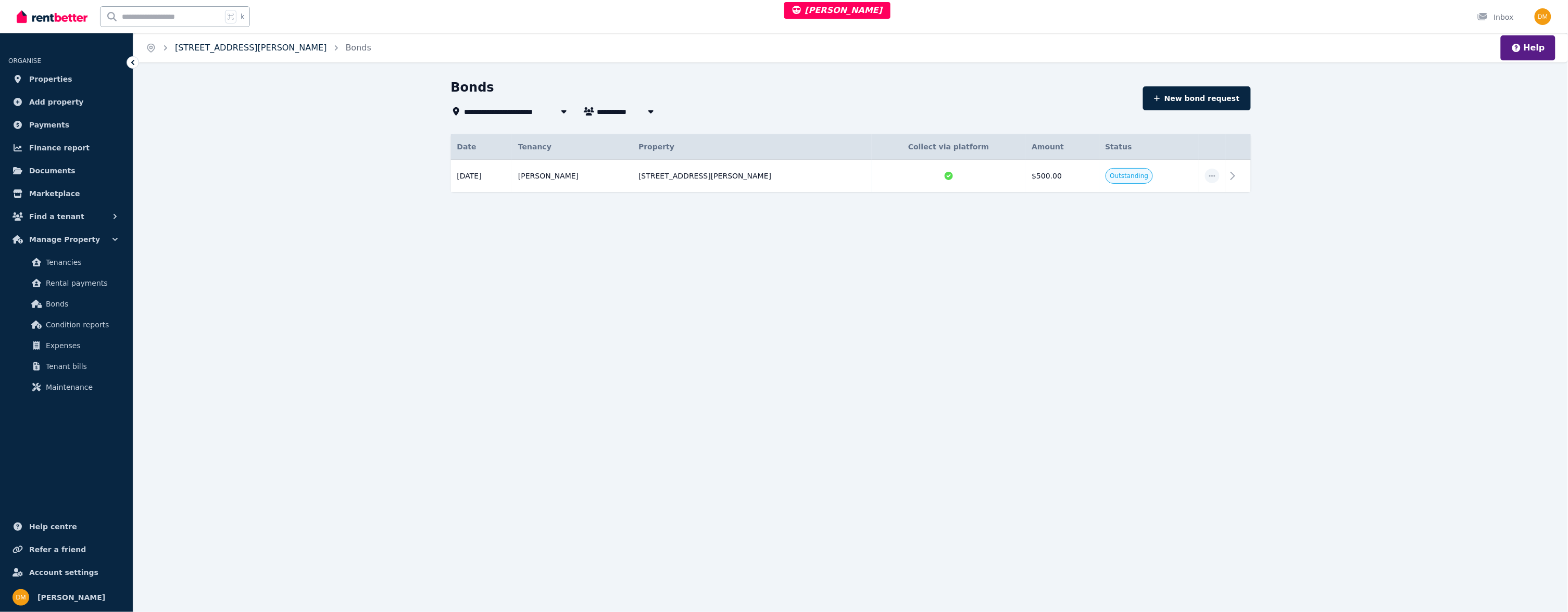
click at [197, 49] on link "91 Simpson St, Frenchville" at bounding box center [250, 47] width 152 height 10
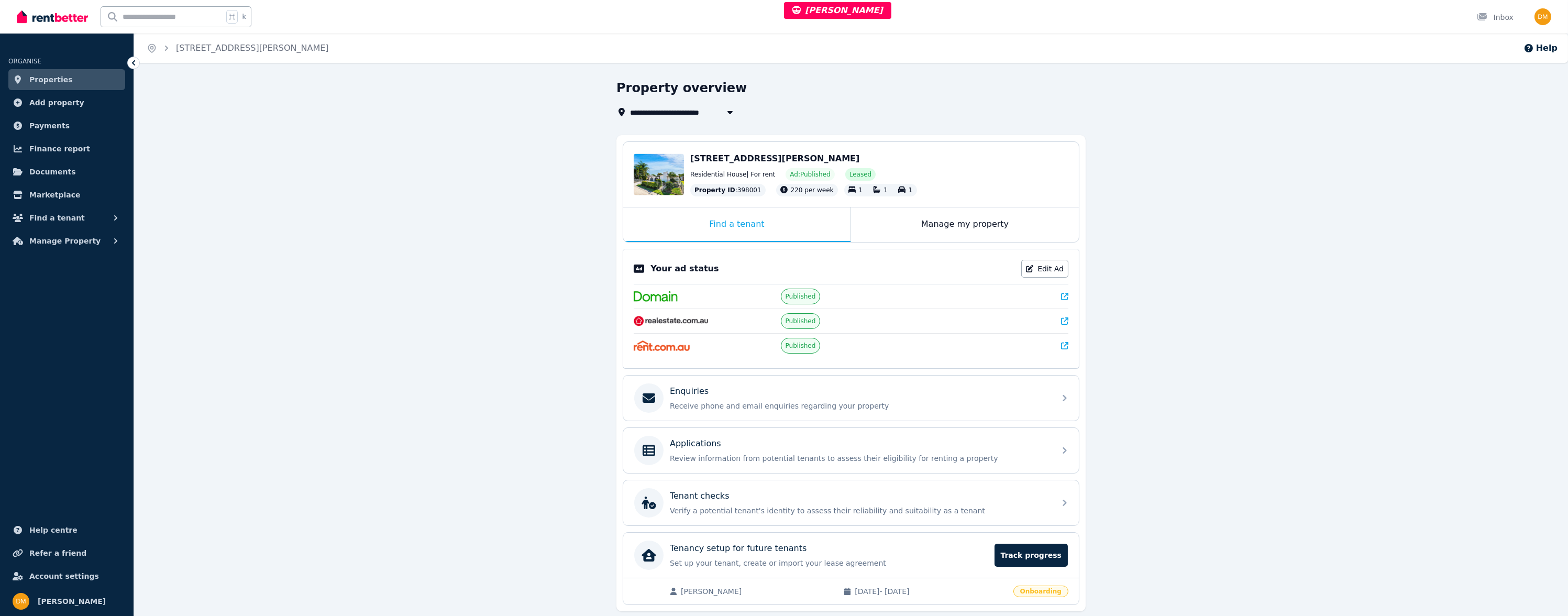
scroll to position [36, 0]
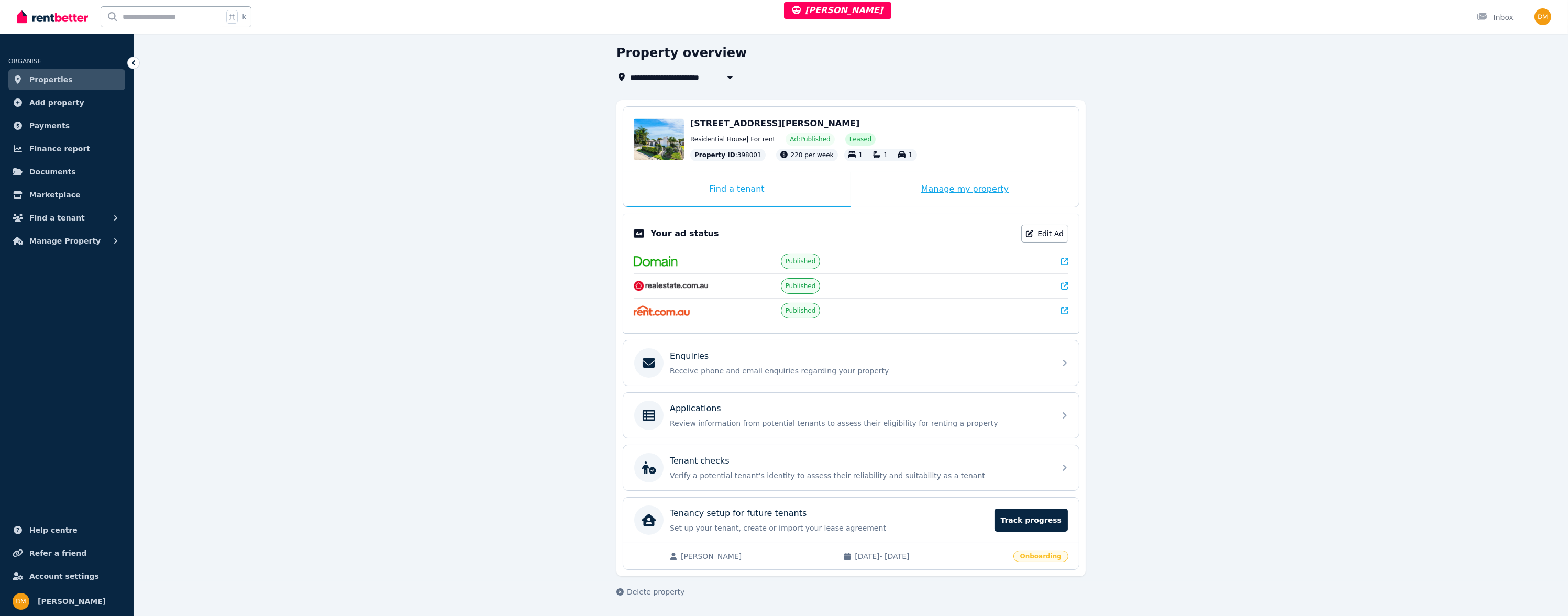
click at [915, 183] on div "Manage my property" at bounding box center [966, 189] width 228 height 35
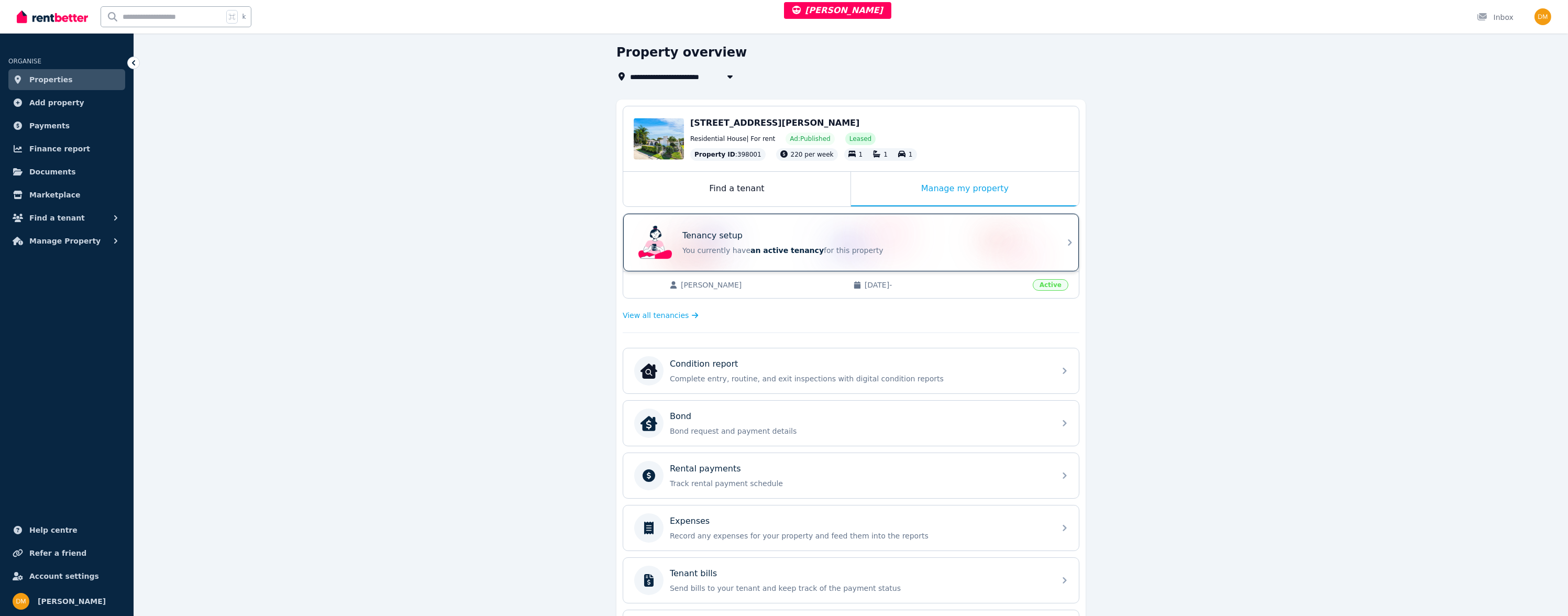
click at [883, 248] on p "You currently have an active tenancy for this property" at bounding box center [865, 250] width 367 height 11
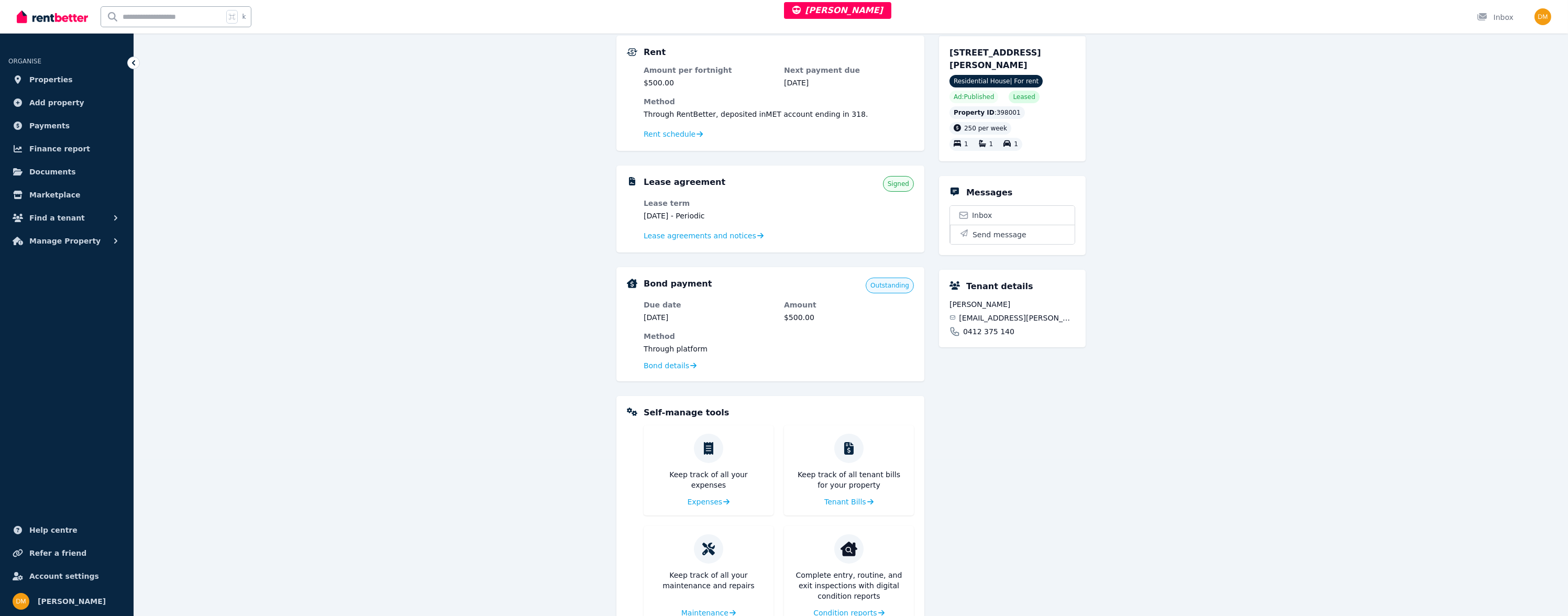
scroll to position [91, 0]
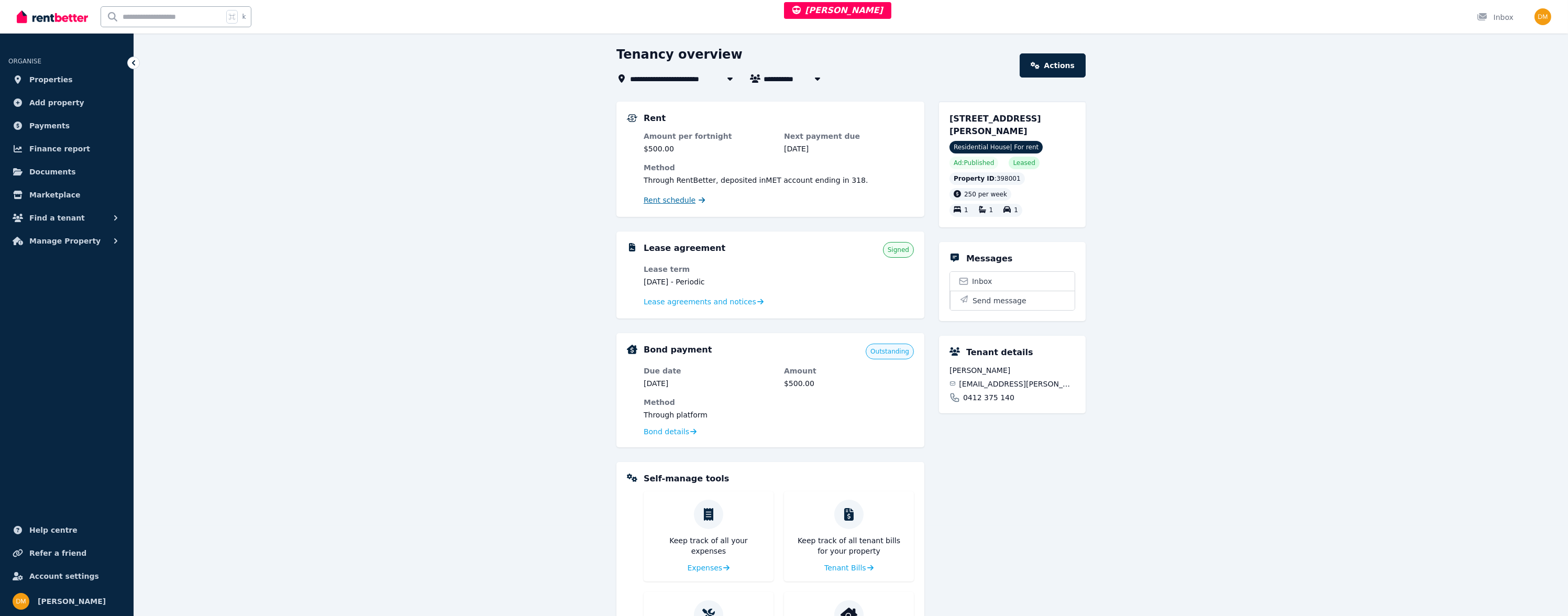
click at [670, 196] on span "Rent schedule" at bounding box center [670, 200] width 52 height 11
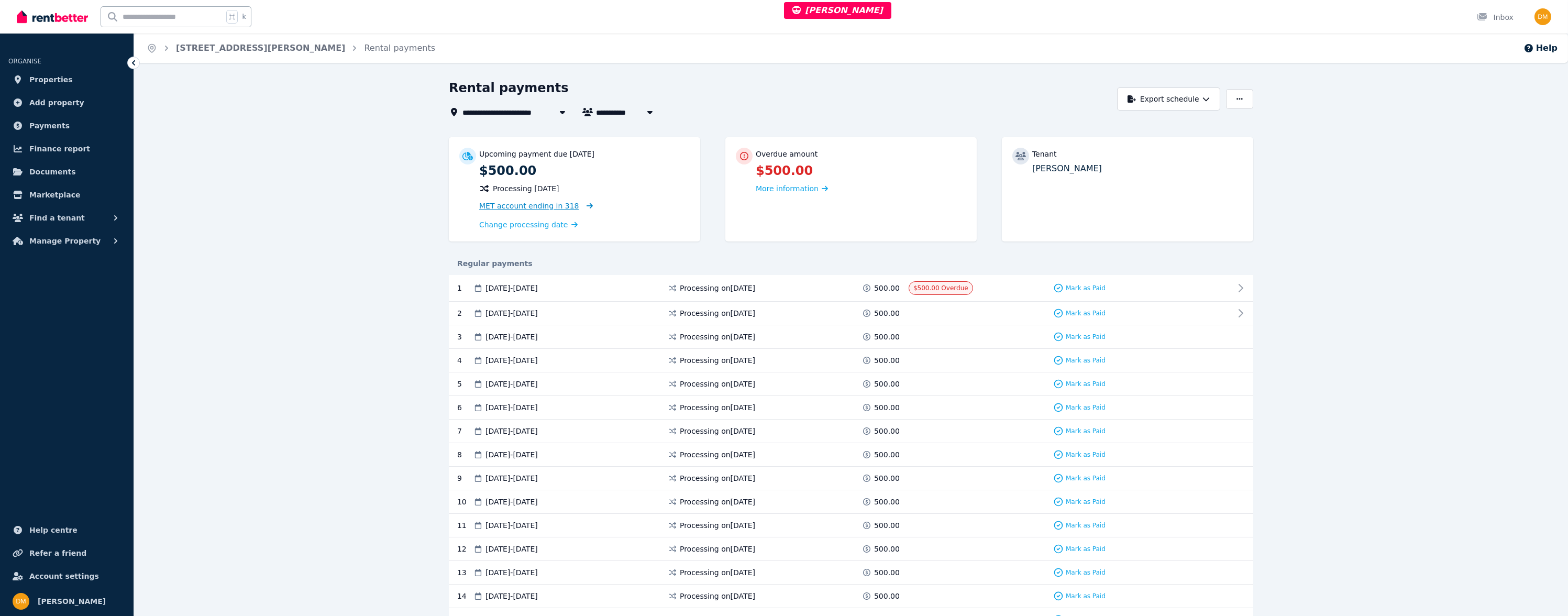
click at [659, 215] on div "Change processing date" at bounding box center [585, 223] width 211 height 16
click at [556, 203] on span "MET account ending in 318" at bounding box center [530, 205] width 100 height 8
click at [539, 204] on div "Close panel Update bank account" at bounding box center [784, 308] width 1568 height 616
click at [539, 204] on span "MET account ending in 318" at bounding box center [530, 205] width 100 height 8
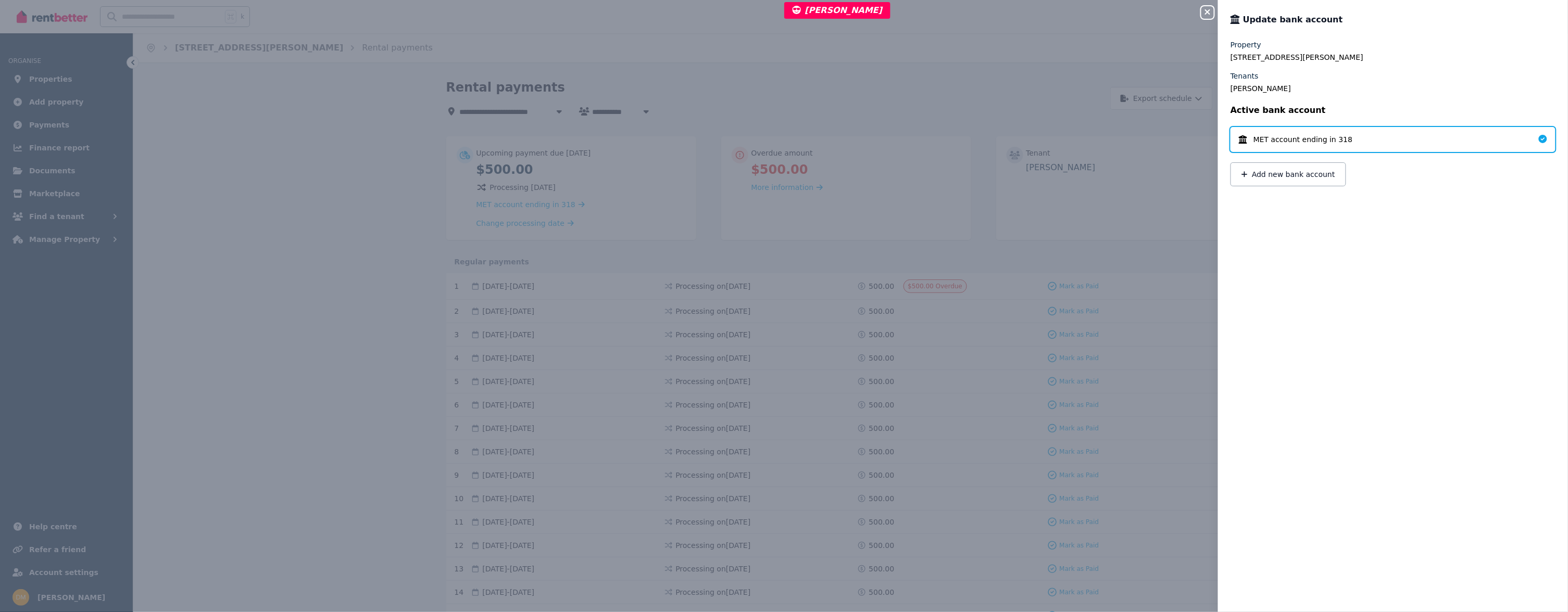
click at [1023, 180] on div "Close panel Update bank account Property 91 Simpson St, Frenchville QLD 4701 Te…" at bounding box center [784, 306] width 1568 height 612
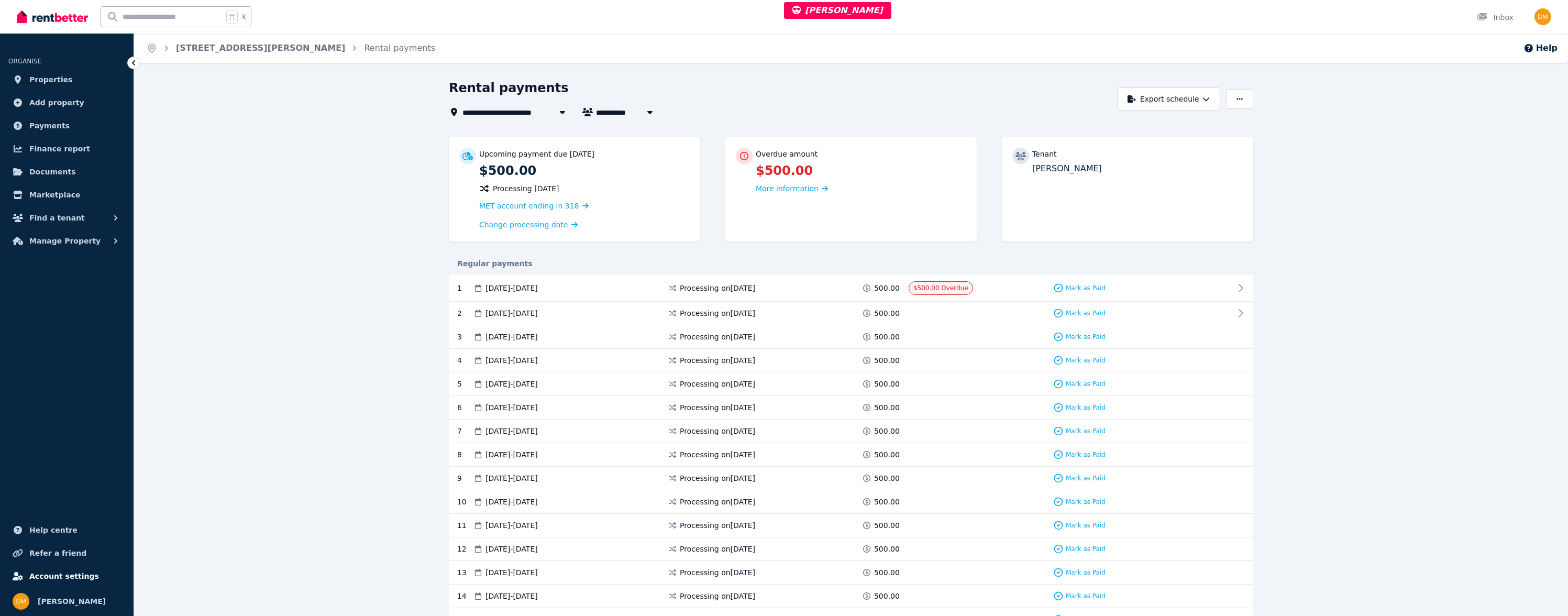
click at [74, 576] on span "Account settings" at bounding box center [65, 577] width 70 height 13
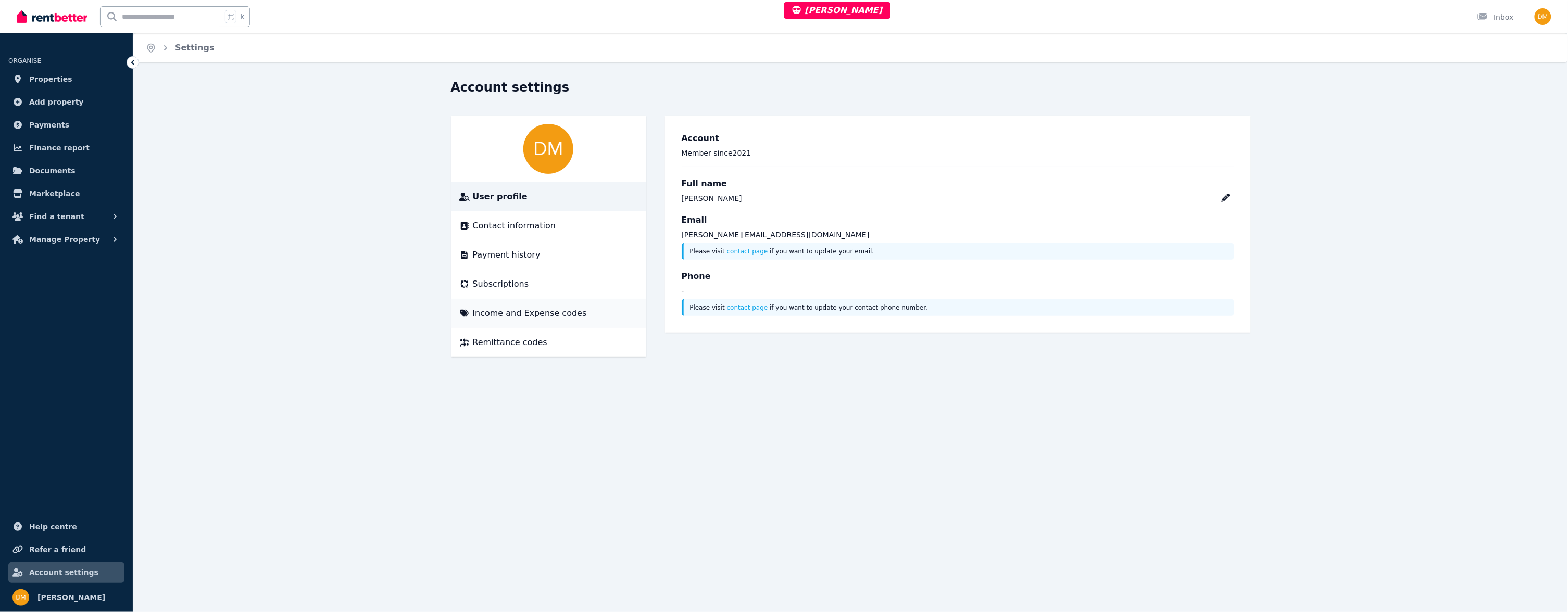
click at [517, 307] on span "Income and Expense codes" at bounding box center [530, 314] width 114 height 12
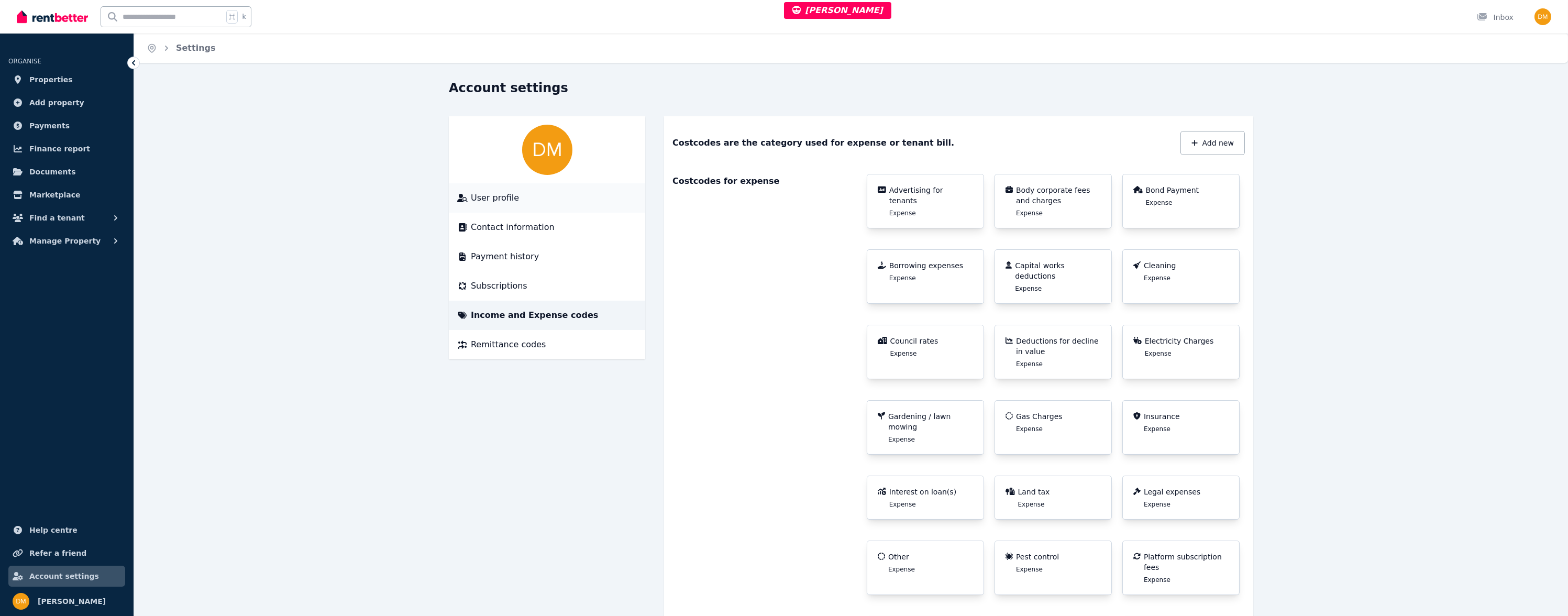
click at [512, 201] on span "User profile" at bounding box center [495, 198] width 48 height 13
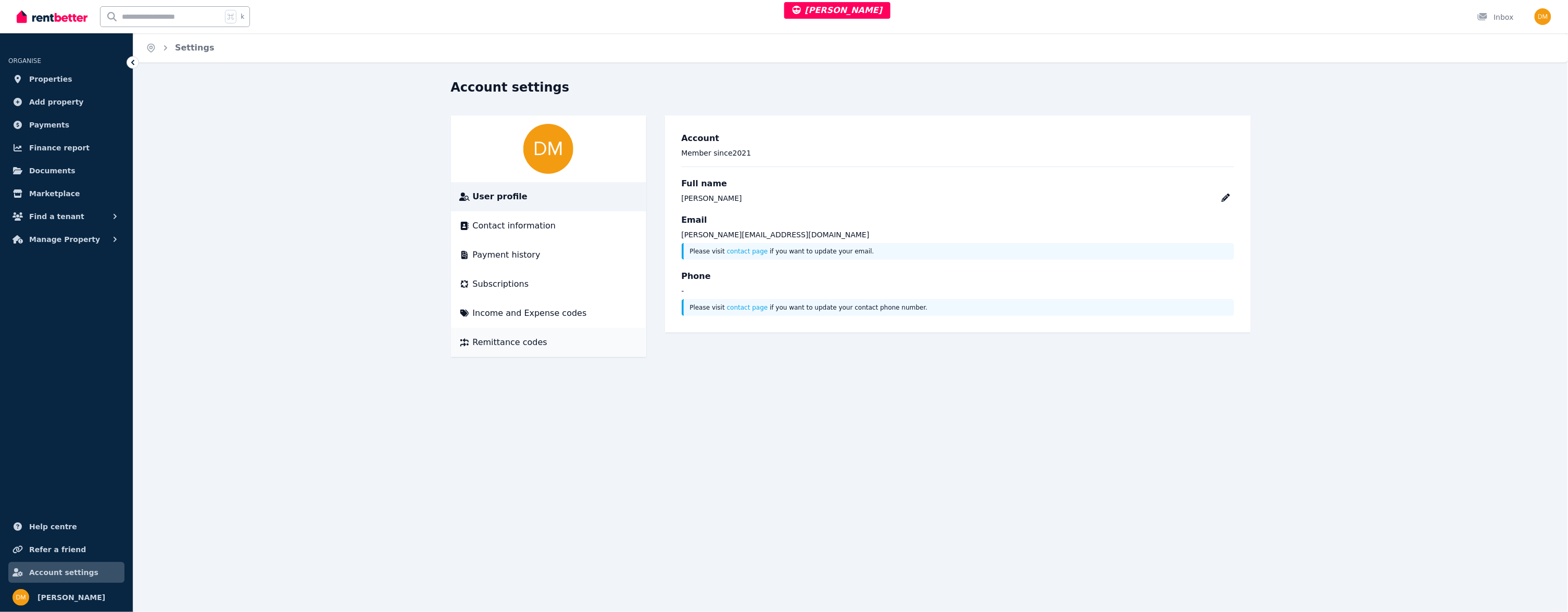
click at [526, 328] on li "Remittance codes" at bounding box center [548, 342] width 195 height 29
click at [521, 336] on span "Remittance codes" at bounding box center [511, 342] width 75 height 12
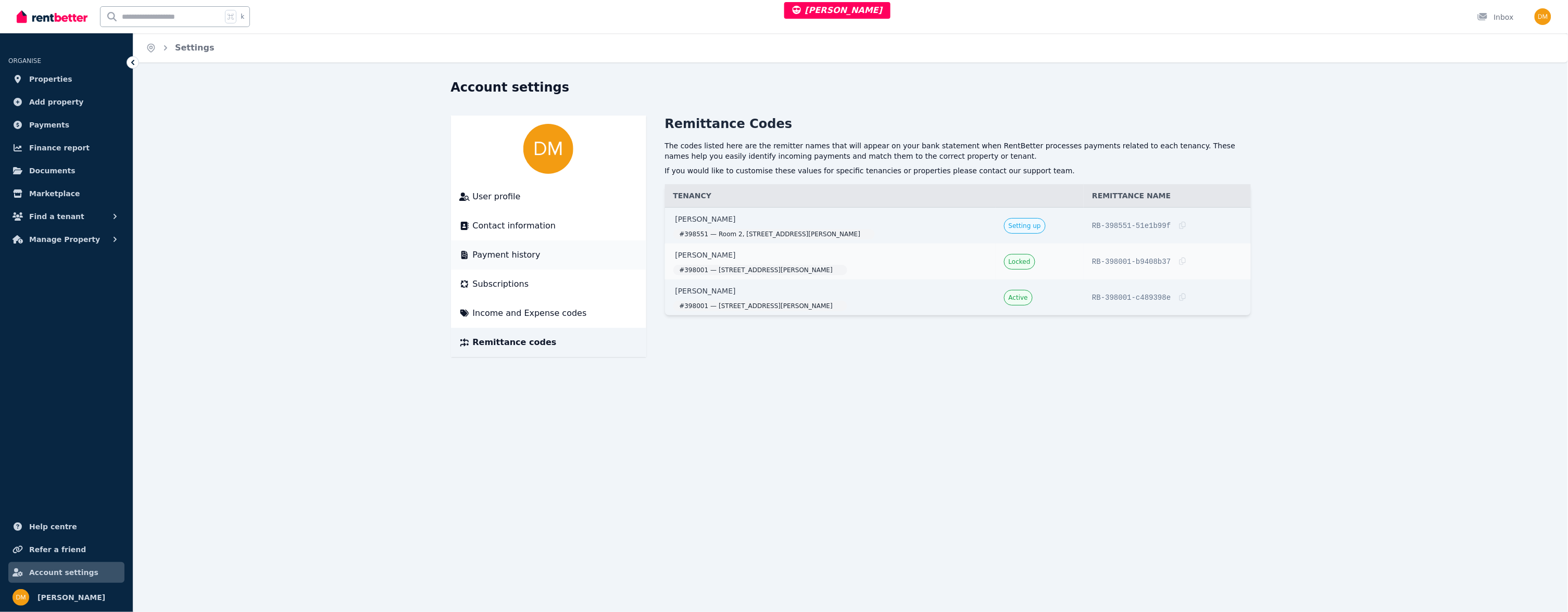
click at [515, 262] on li "Payment history" at bounding box center [548, 255] width 195 height 29
click at [504, 251] on span "Payment history" at bounding box center [507, 255] width 68 height 12
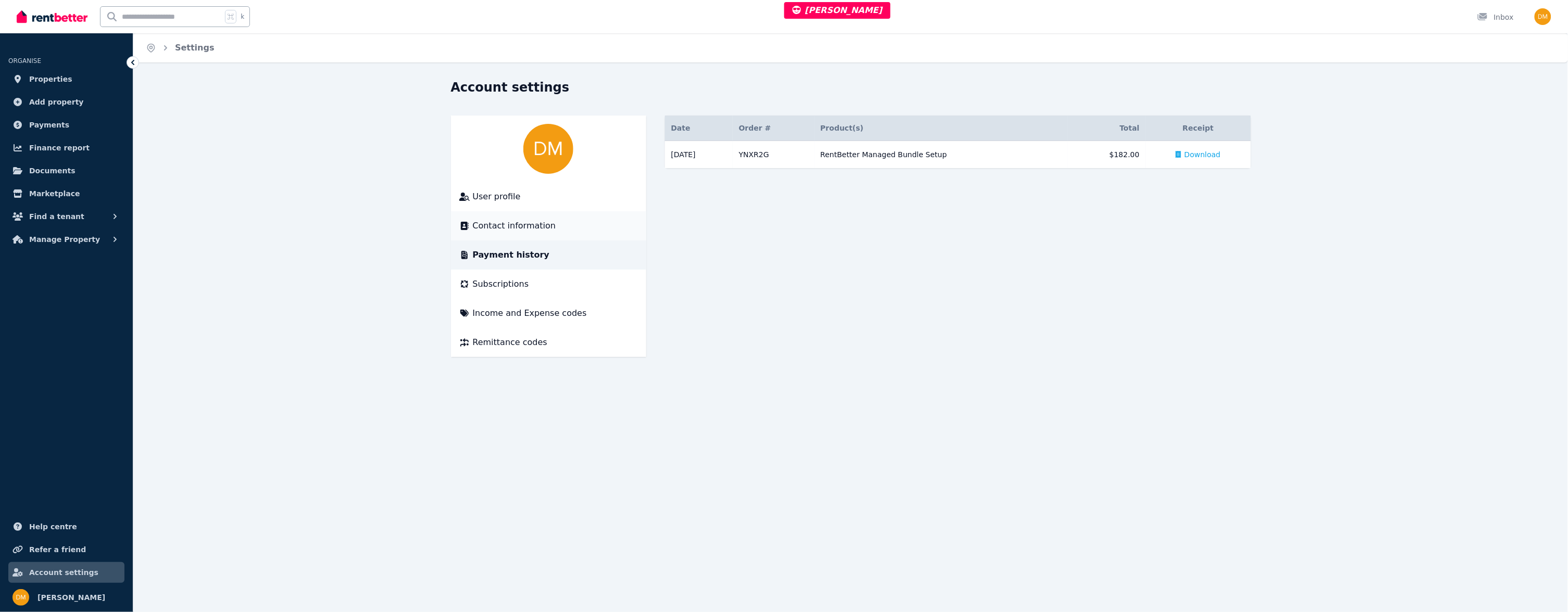
click at [514, 231] on span "Contact information" at bounding box center [514, 226] width 83 height 12
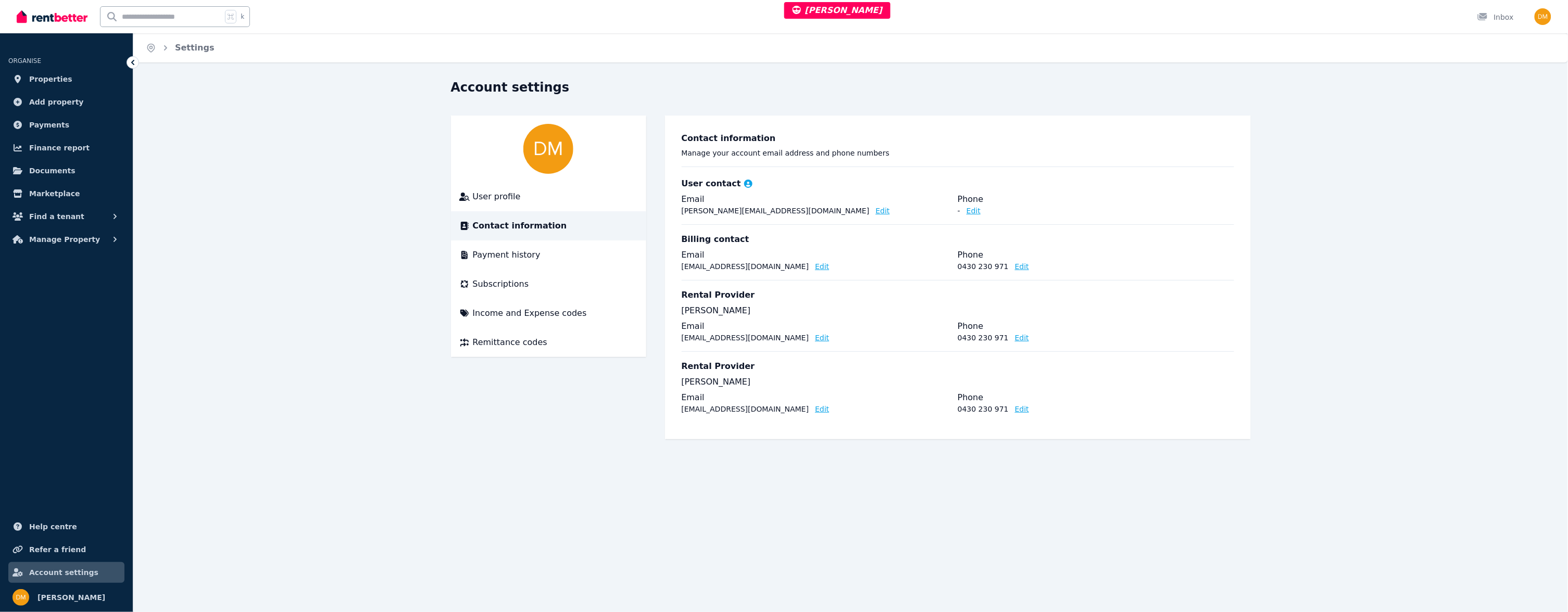
click at [521, 212] on li "Contact information" at bounding box center [548, 225] width 195 height 29
click at [525, 200] on div "User profile" at bounding box center [548, 197] width 178 height 12
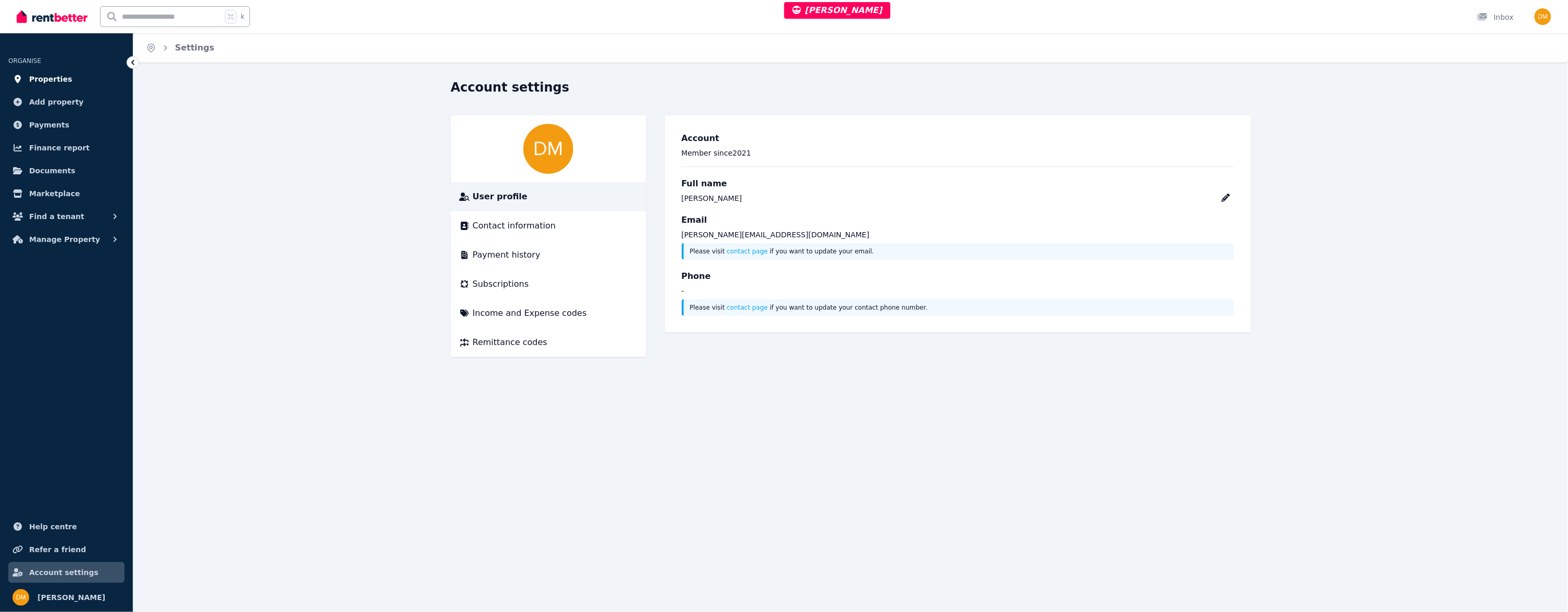
click at [60, 73] on span "Properties" at bounding box center [51, 79] width 43 height 12
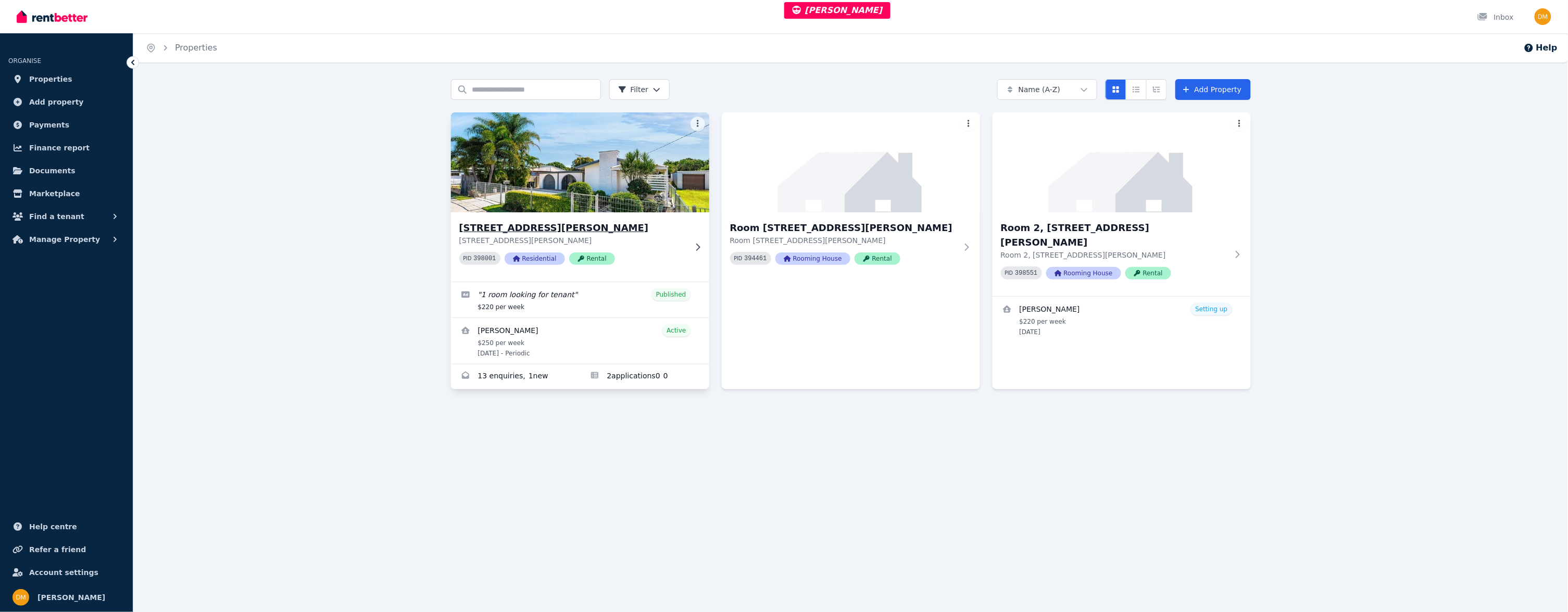
click at [631, 235] on p "91 Simpson St, Frenchville QLD 4701" at bounding box center [572, 241] width 227 height 11
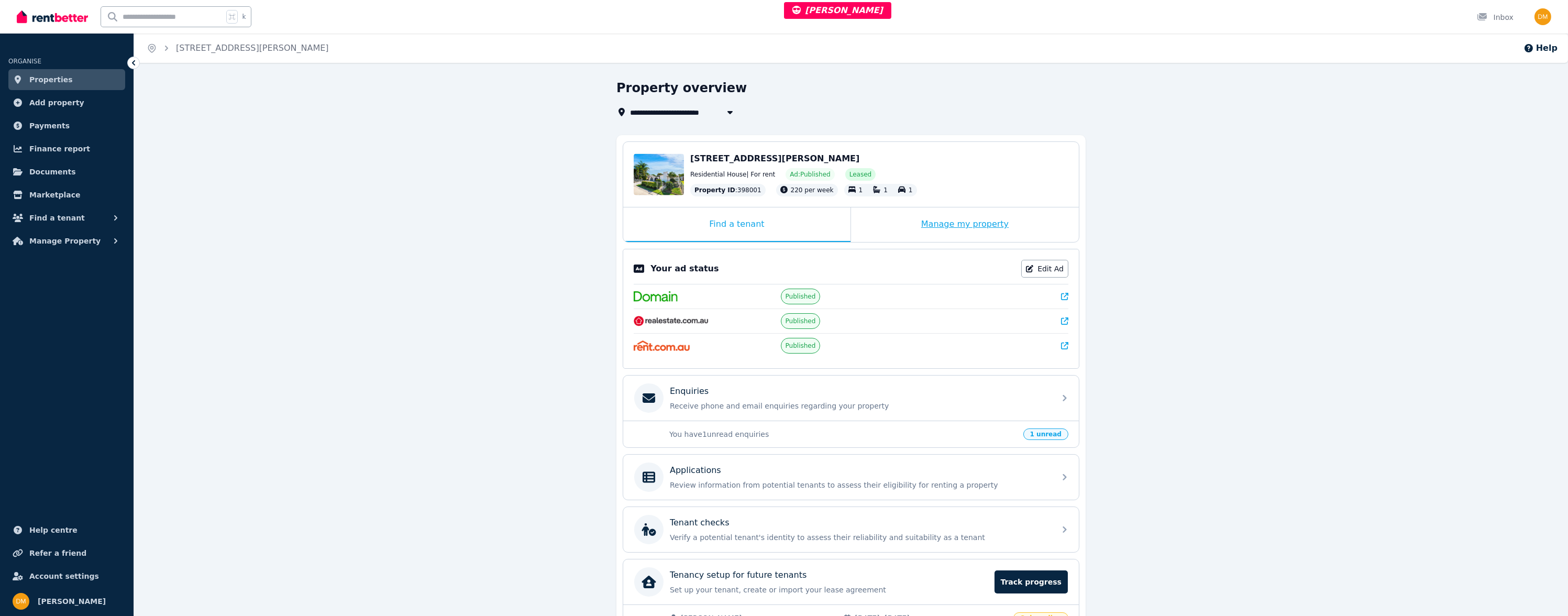
click at [943, 232] on div "Manage my property" at bounding box center [966, 224] width 228 height 35
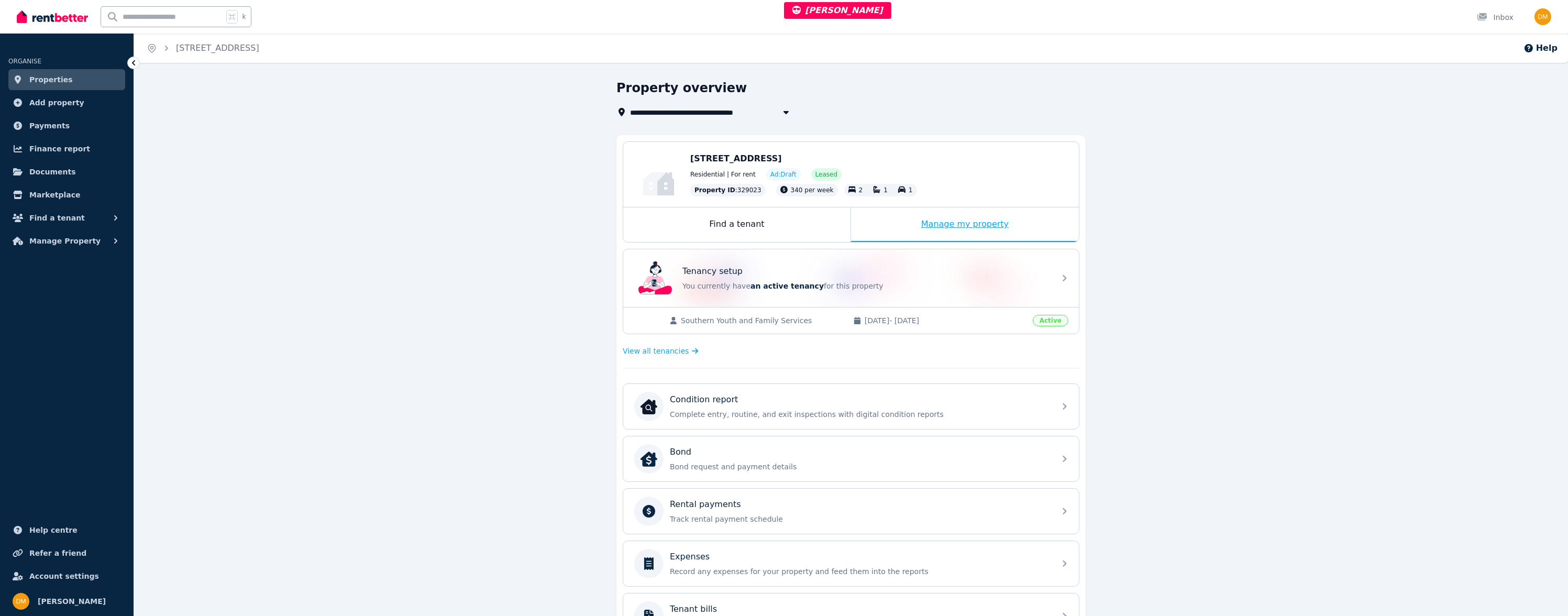
click at [906, 230] on div "Manage my property" at bounding box center [966, 224] width 228 height 35
click at [865, 281] on p "You currently have an active tenancy for this property" at bounding box center [865, 286] width 367 height 11
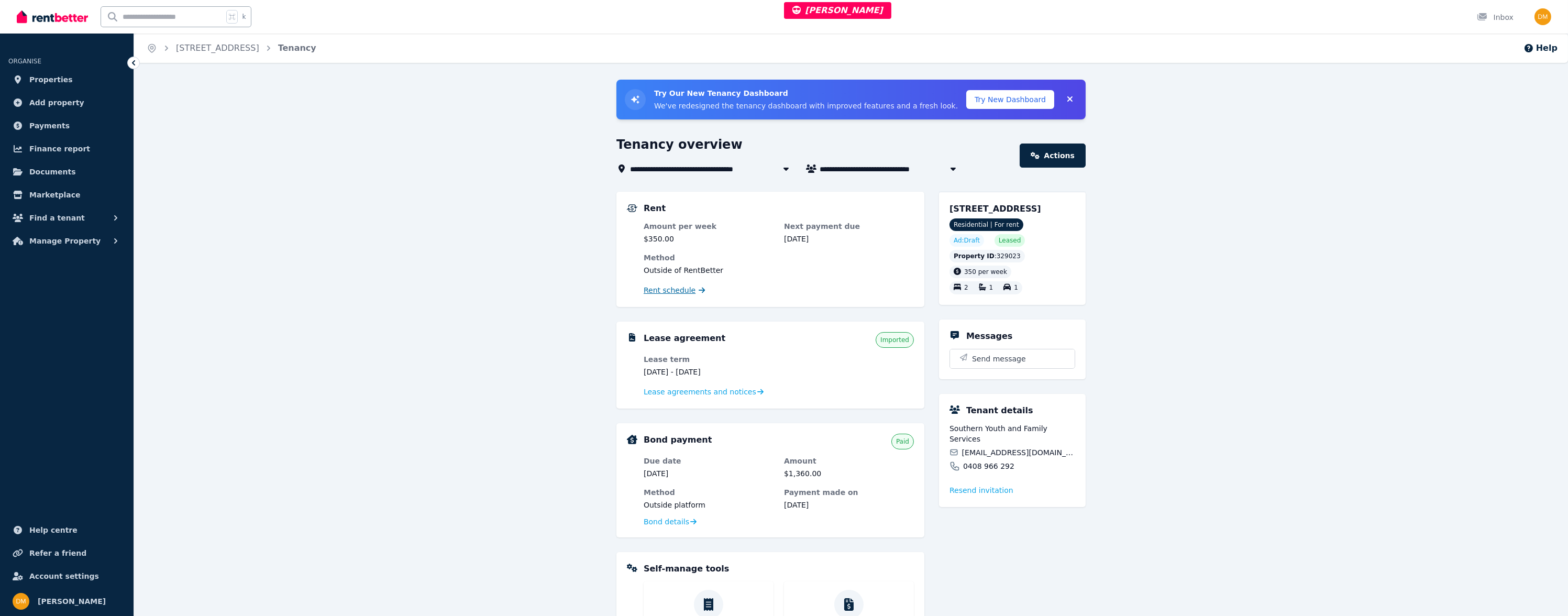
click at [659, 287] on span "Rent schedule" at bounding box center [670, 291] width 52 height 11
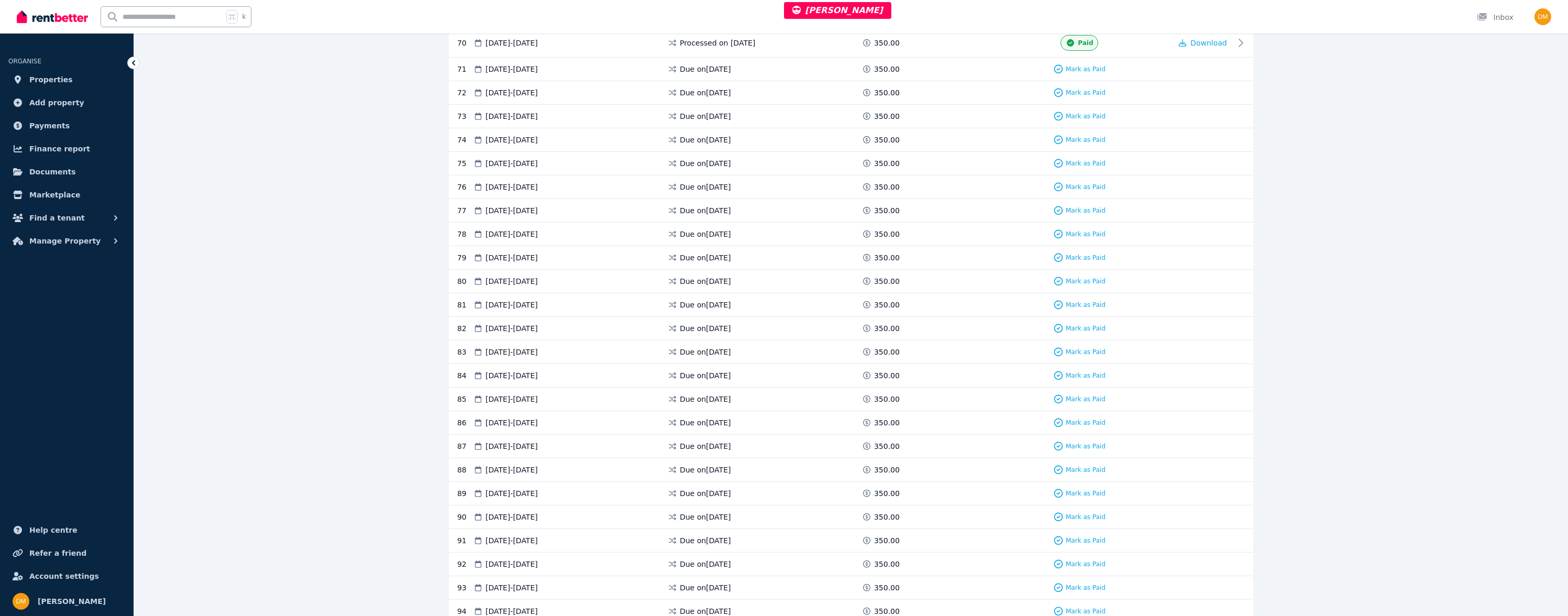
scroll to position [1608, 0]
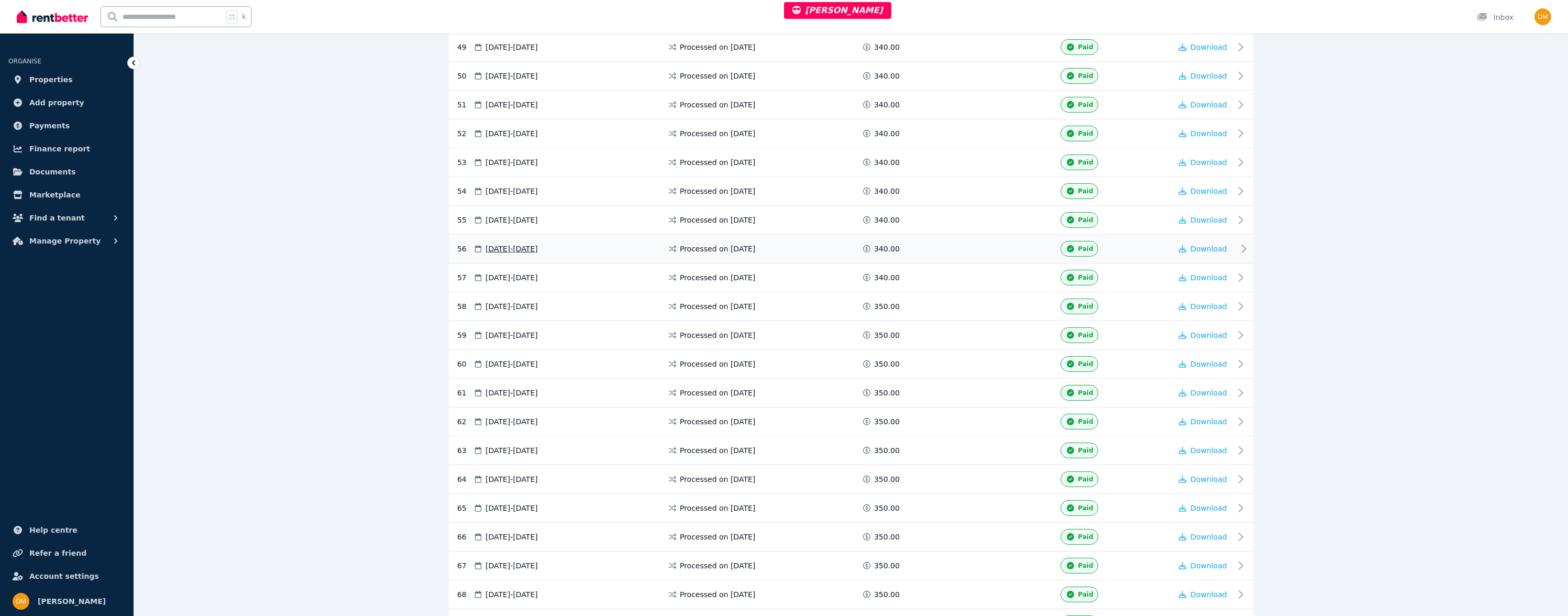
click at [756, 244] on span "Processed on [DATE]" at bounding box center [717, 249] width 75 height 11
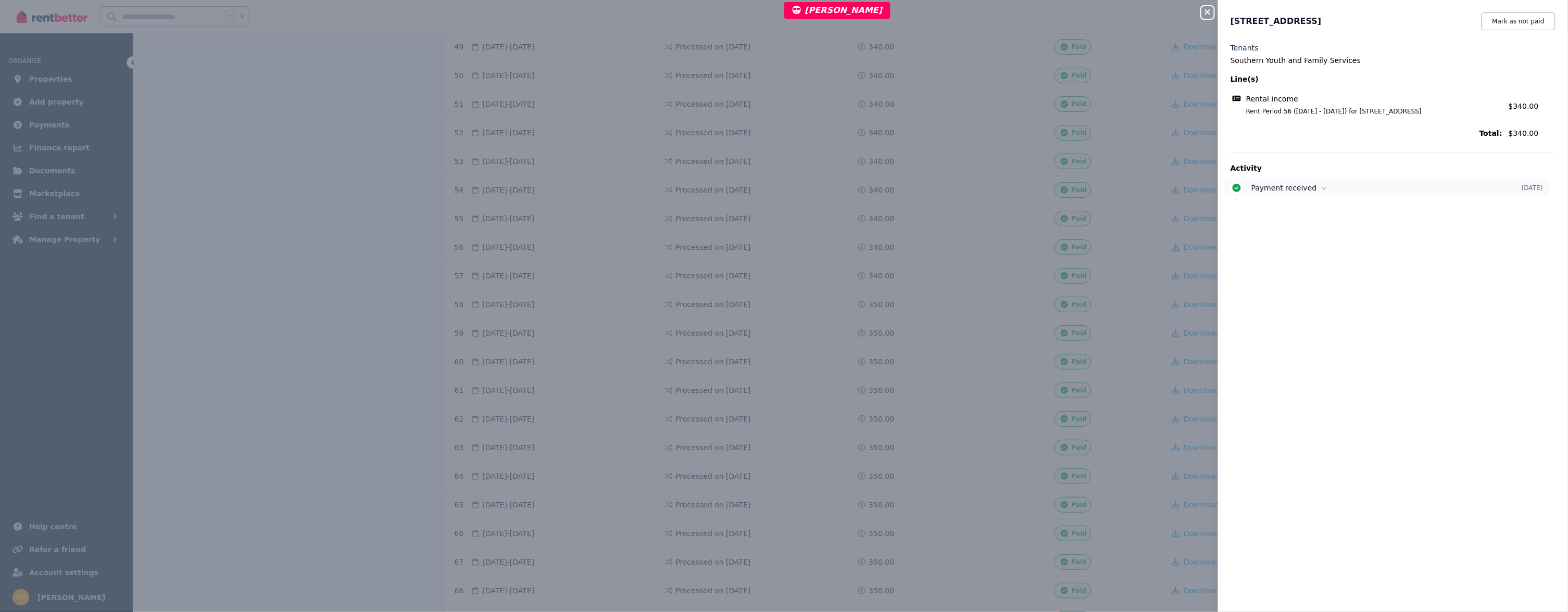
click at [1336, 193] on div "Payment received" at bounding box center [1386, 188] width 270 height 11
click at [1022, 321] on div "Close panel [STREET_ADDRESS] Mark as not paid Tenants Southern Youth and Family…" at bounding box center [784, 306] width 1568 height 612
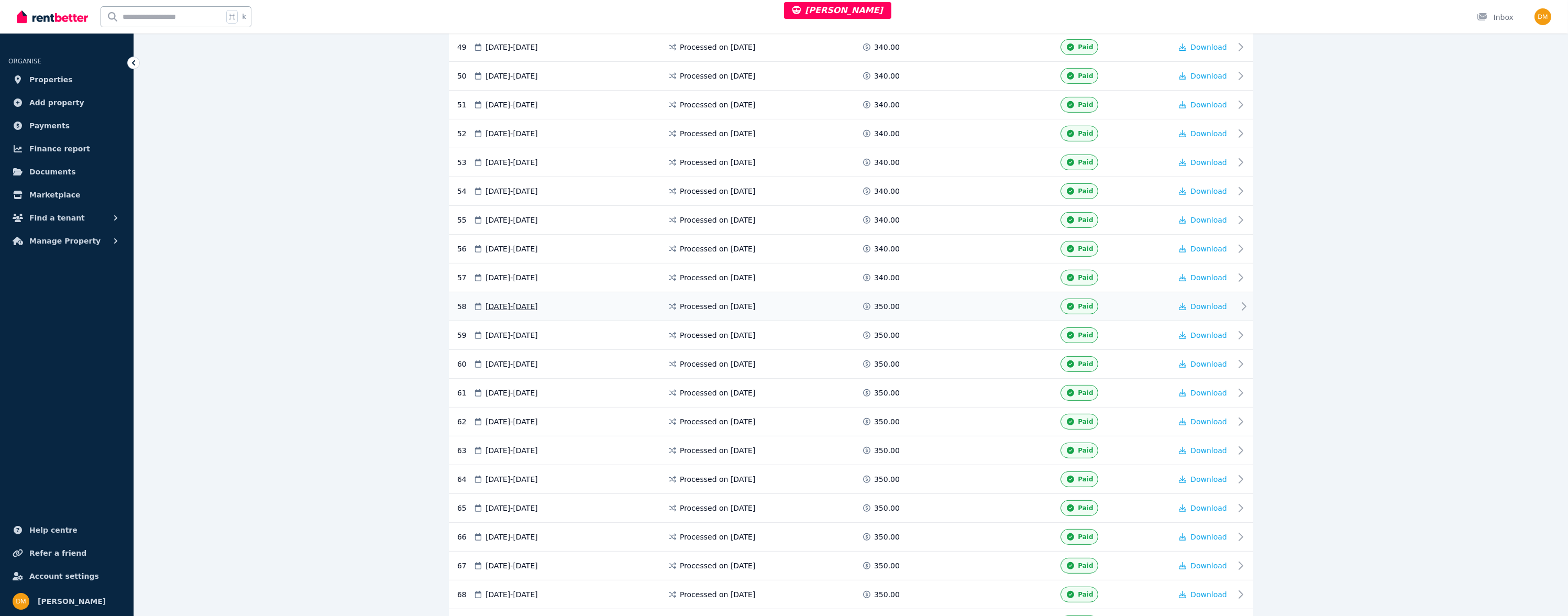
click at [771, 299] on div "Processed on [DATE]" at bounding box center [764, 307] width 195 height 16
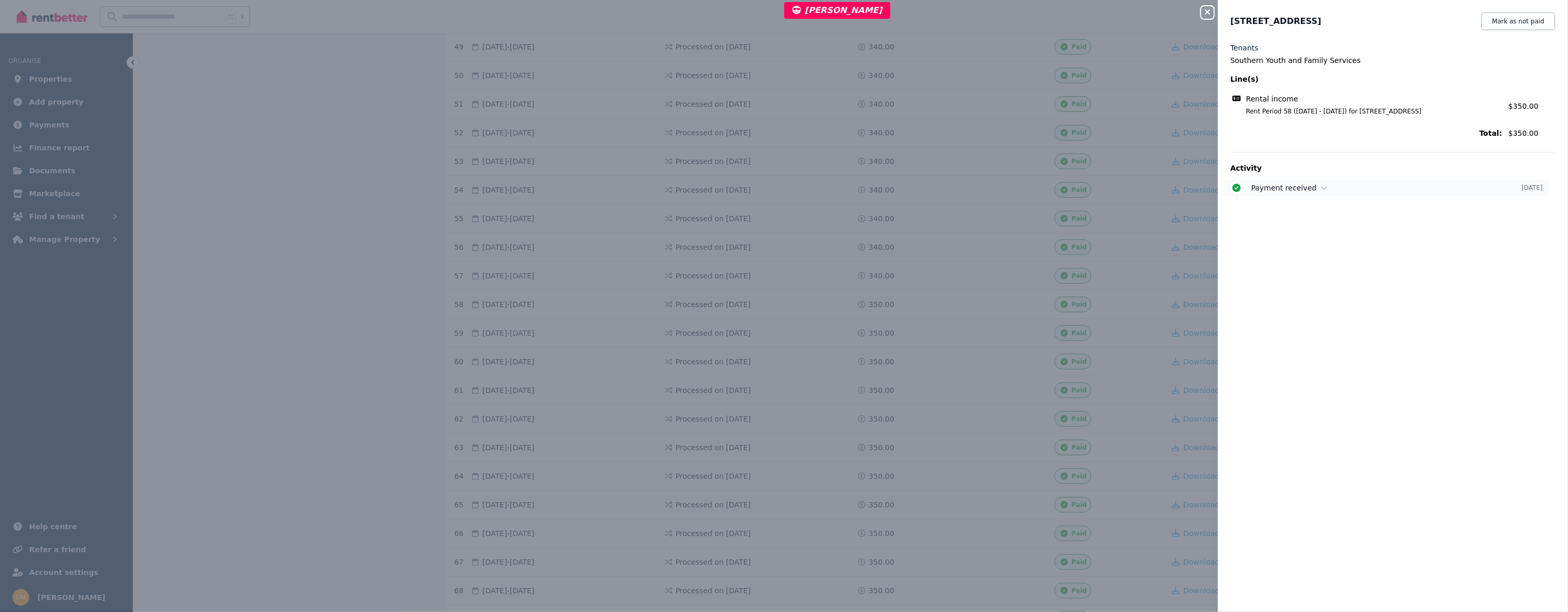
click at [1329, 193] on div "Payment received" at bounding box center [1386, 188] width 270 height 11
click at [866, 289] on div "Close panel [STREET_ADDRESS] Mark as not paid Tenants Southern Youth and Family…" at bounding box center [784, 306] width 1568 height 612
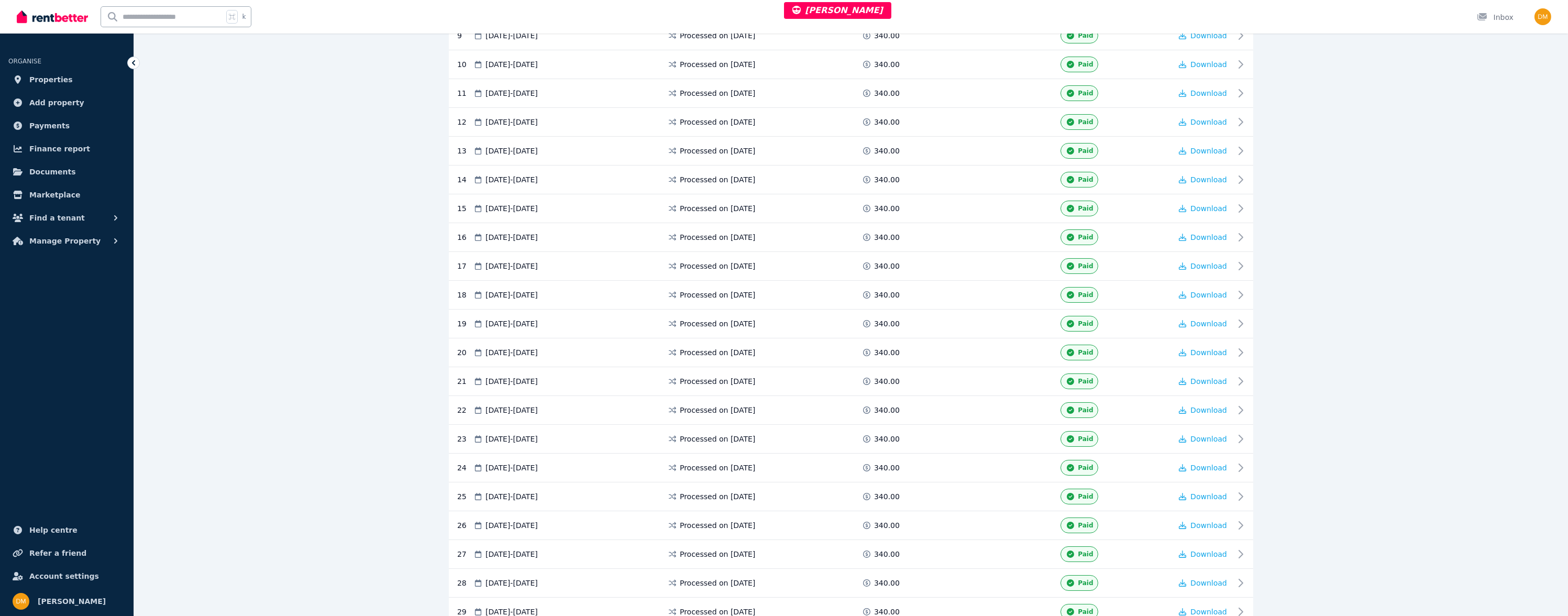
scroll to position [0, 0]
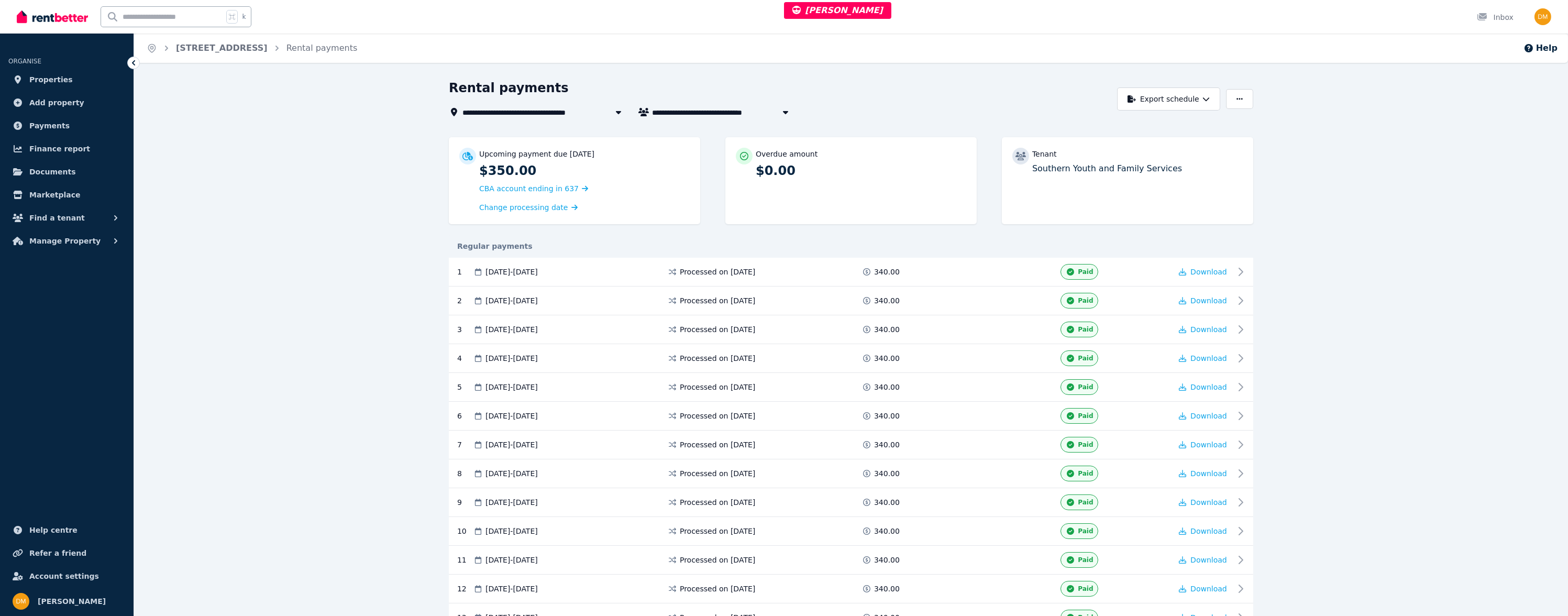
click at [543, 111] on span "[STREET_ADDRESS]" at bounding box center [508, 112] width 91 height 13
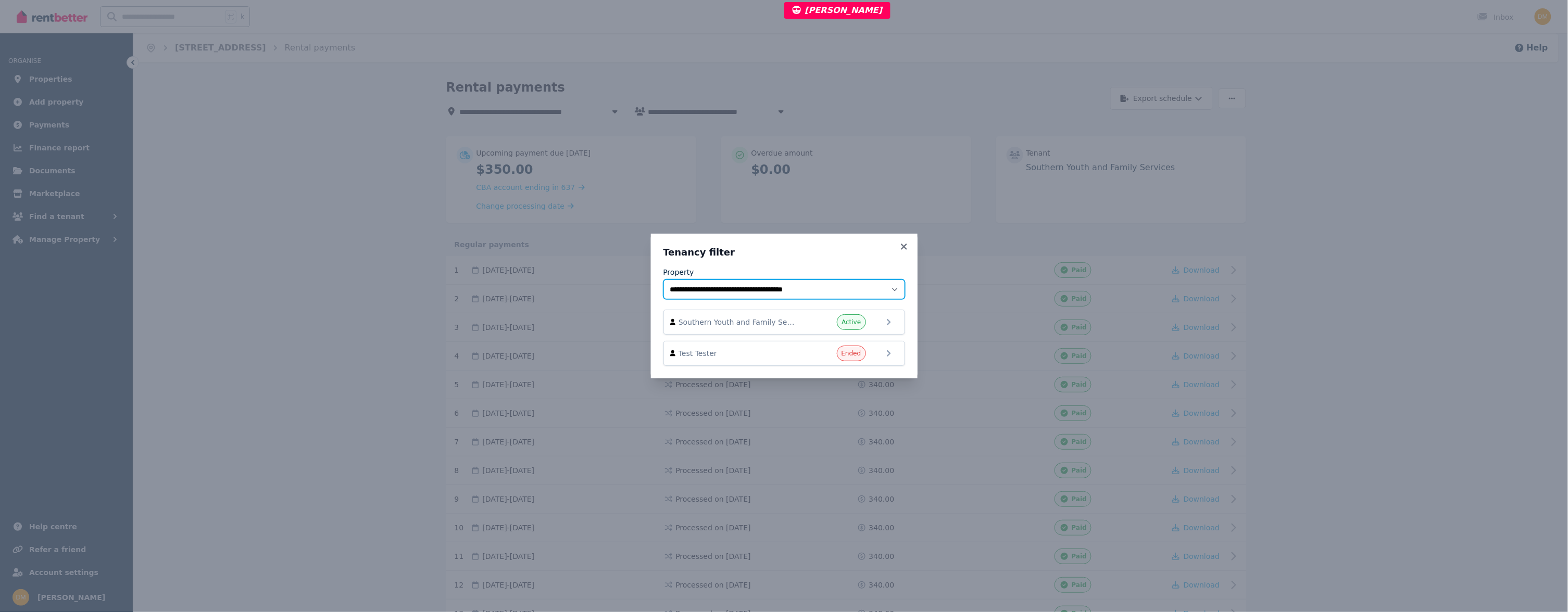
select select "**********"
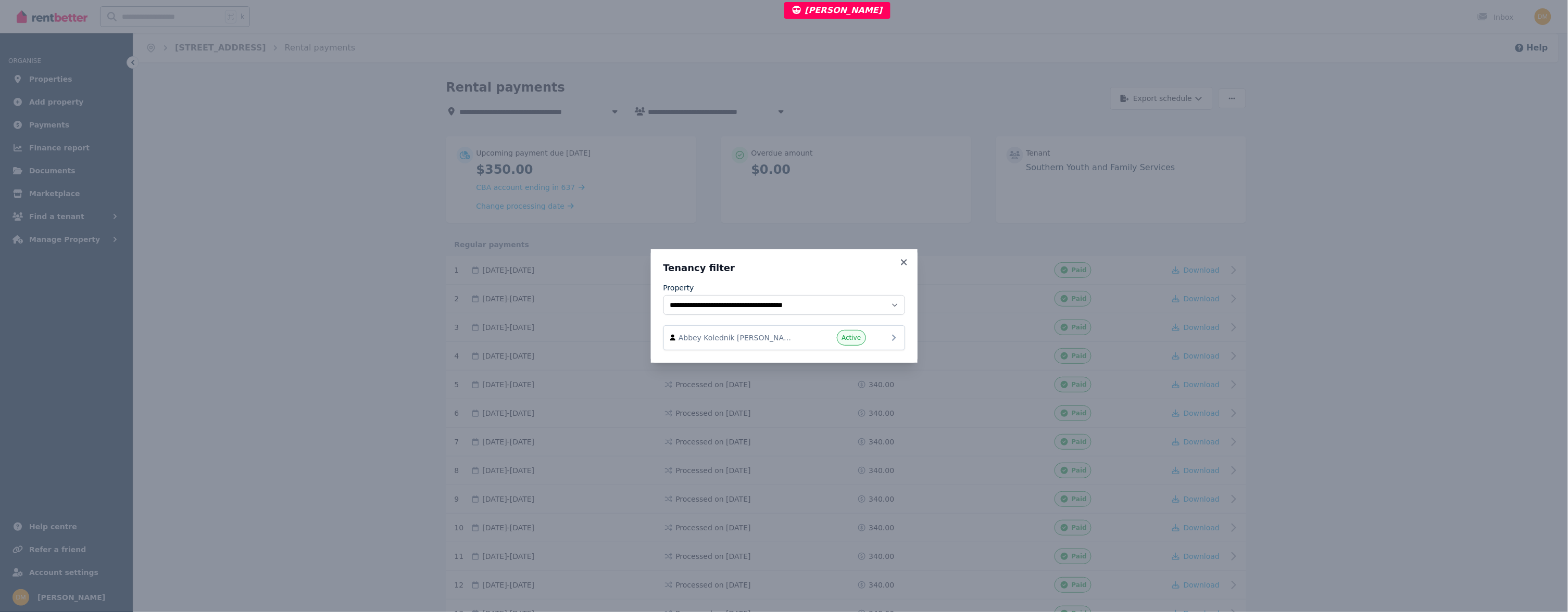
click at [792, 337] on span "Abbey Kolednik [PERSON_NAME]" at bounding box center [737, 338] width 119 height 11
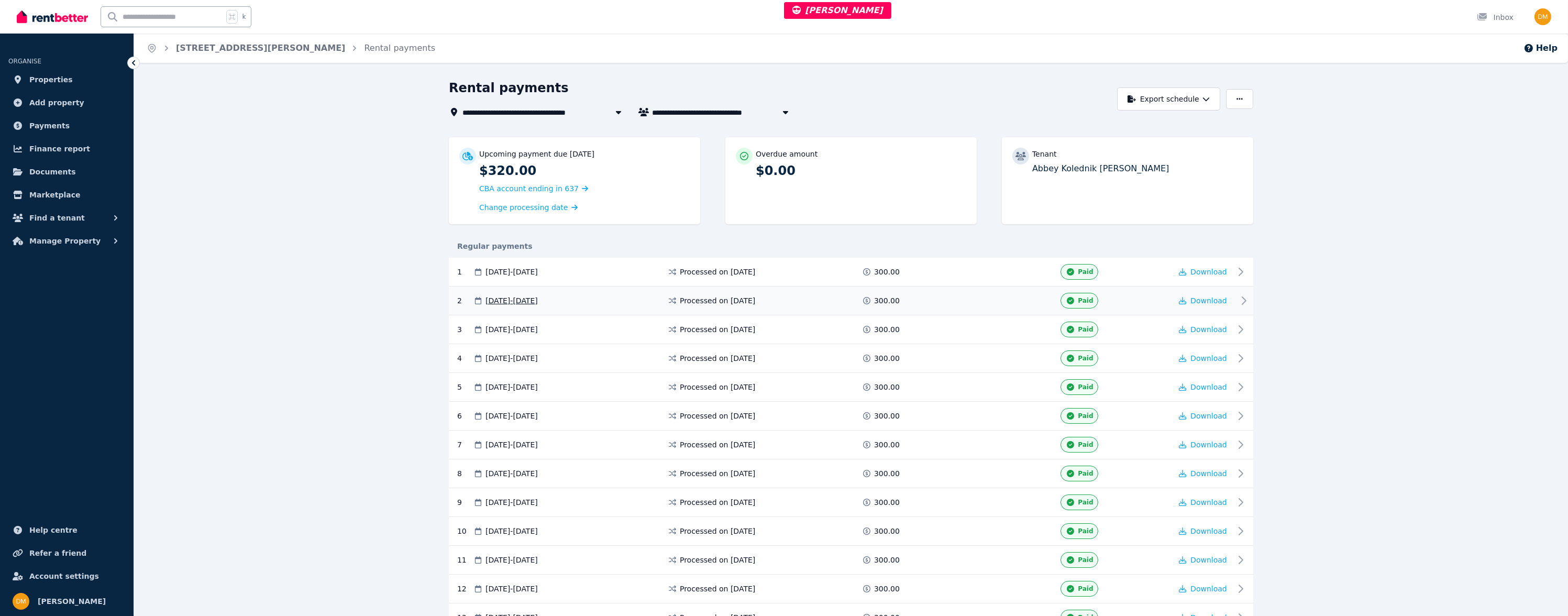
type input "**********"
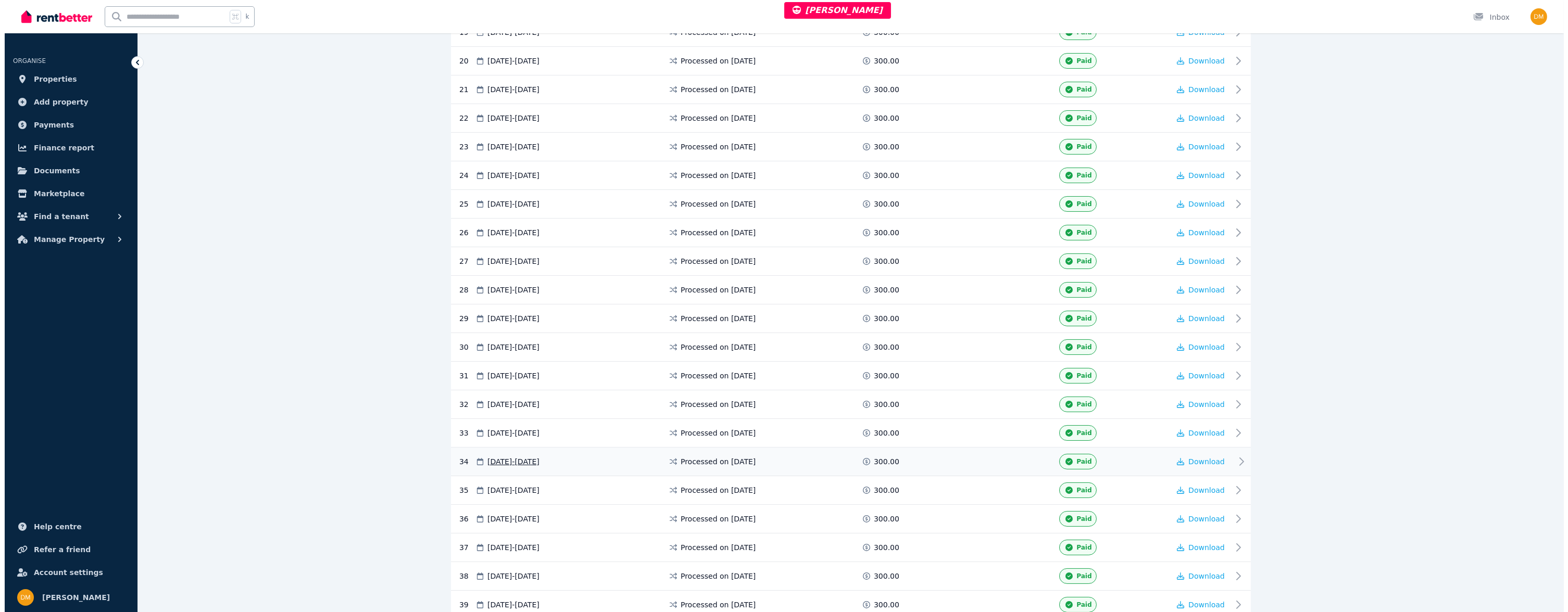
scroll to position [986, 0]
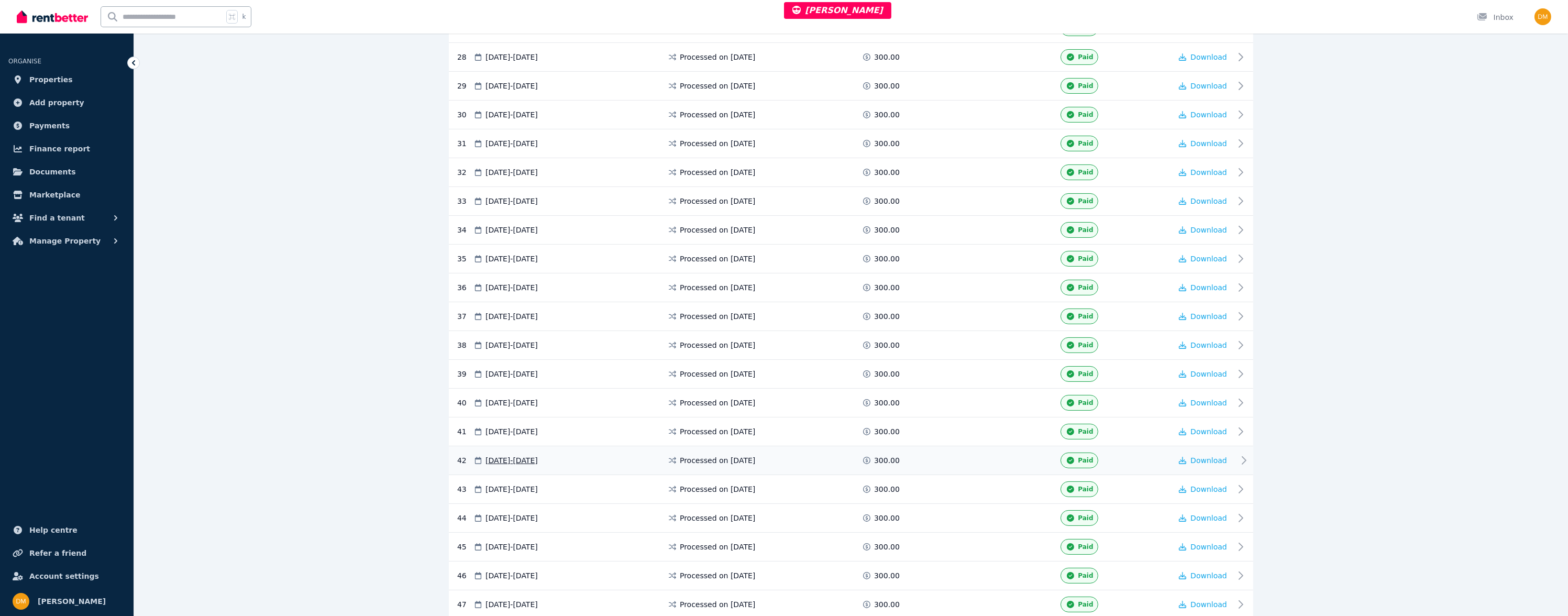
click at [675, 453] on div "Processed on [DATE]" at bounding box center [764, 461] width 195 height 16
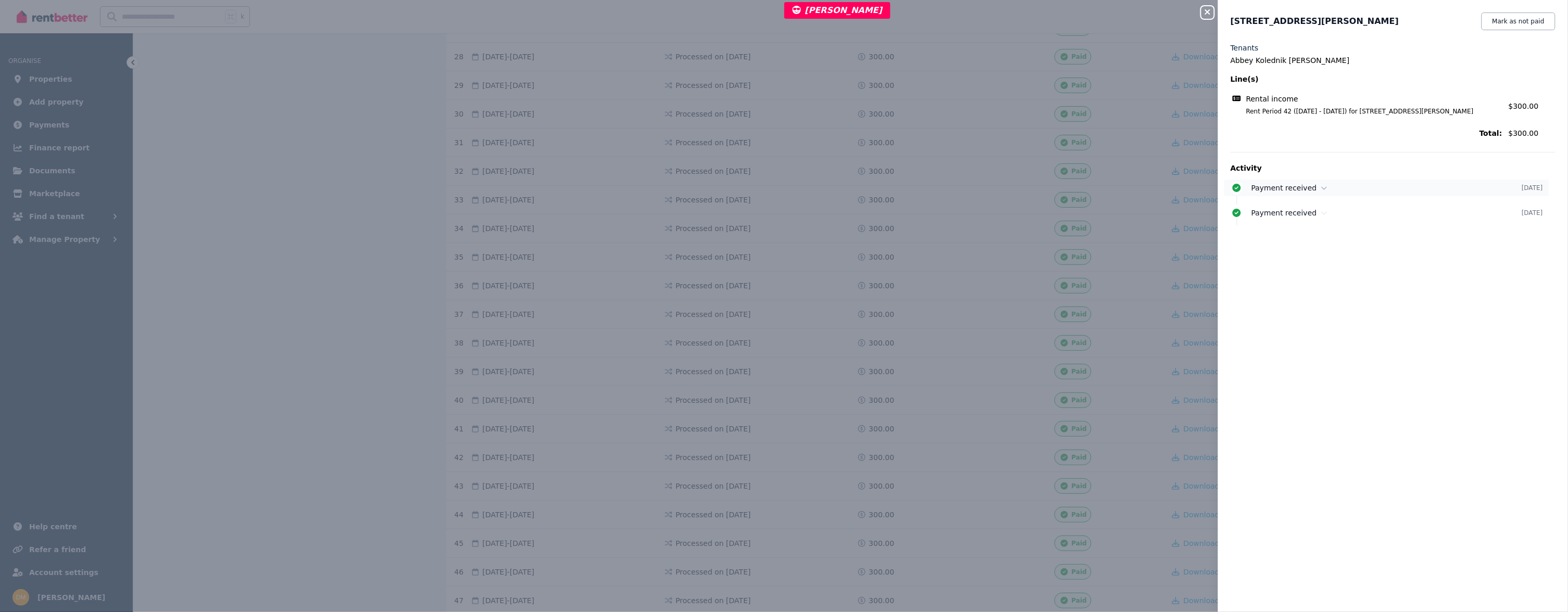
click at [1322, 184] on icon at bounding box center [1324, 188] width 6 height 7
click at [1297, 233] on span "Payment received" at bounding box center [1285, 233] width 66 height 8
